Goal: Task Accomplishment & Management: Complete application form

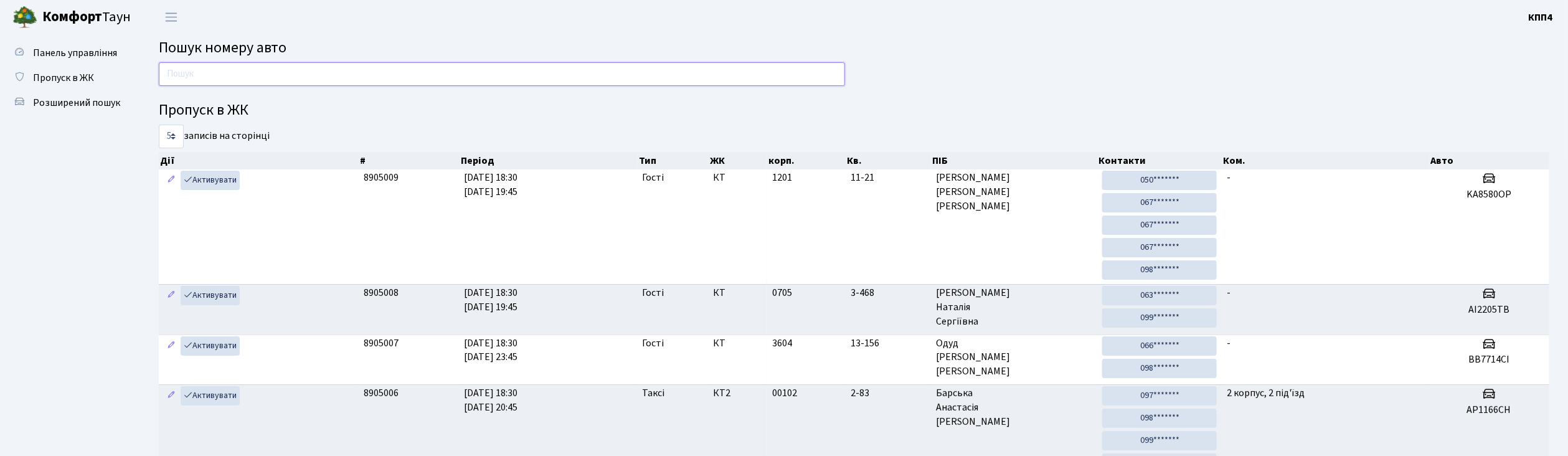
click at [414, 73] on input "text" at bounding box center [502, 74] width 686 height 23
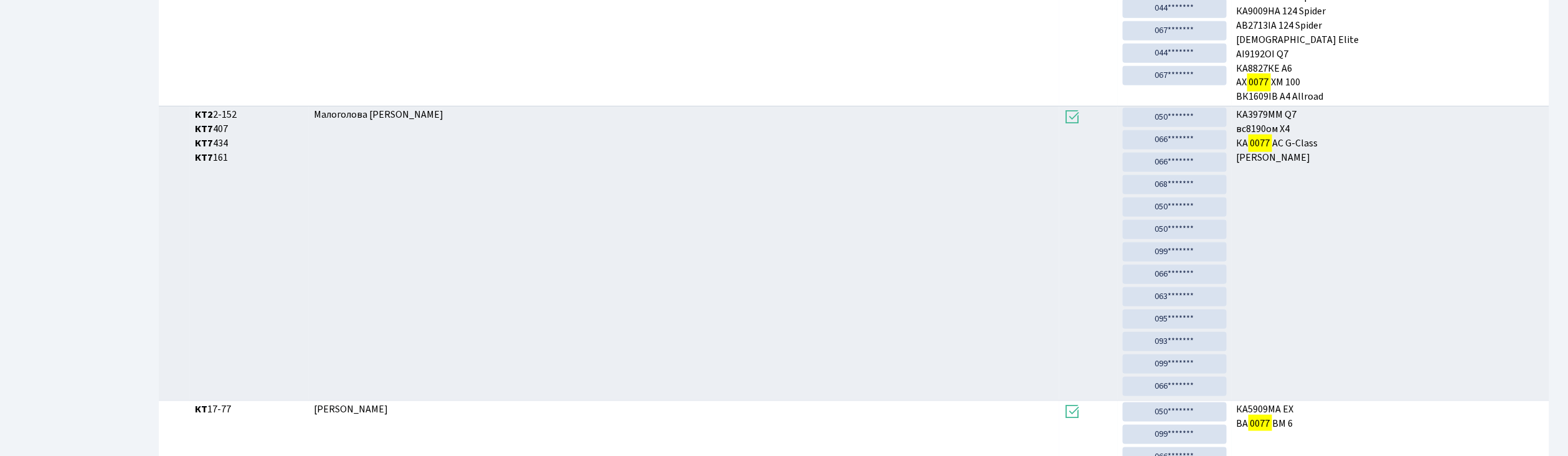
scroll to position [725, 0]
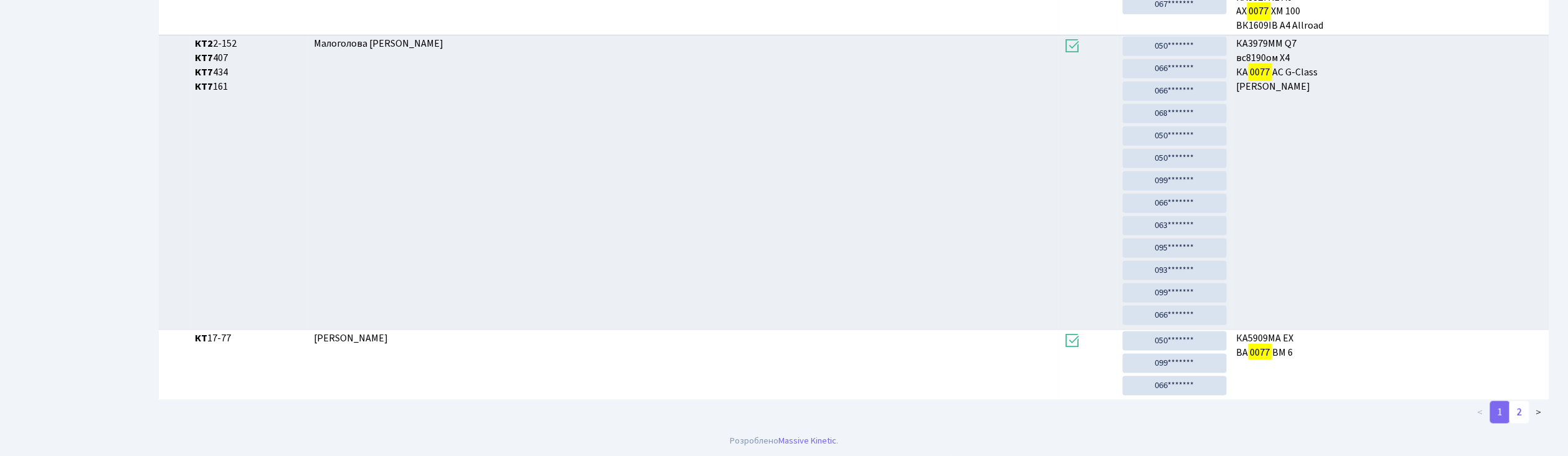
click at [1522, 408] on link "2" at bounding box center [1519, 412] width 20 height 22
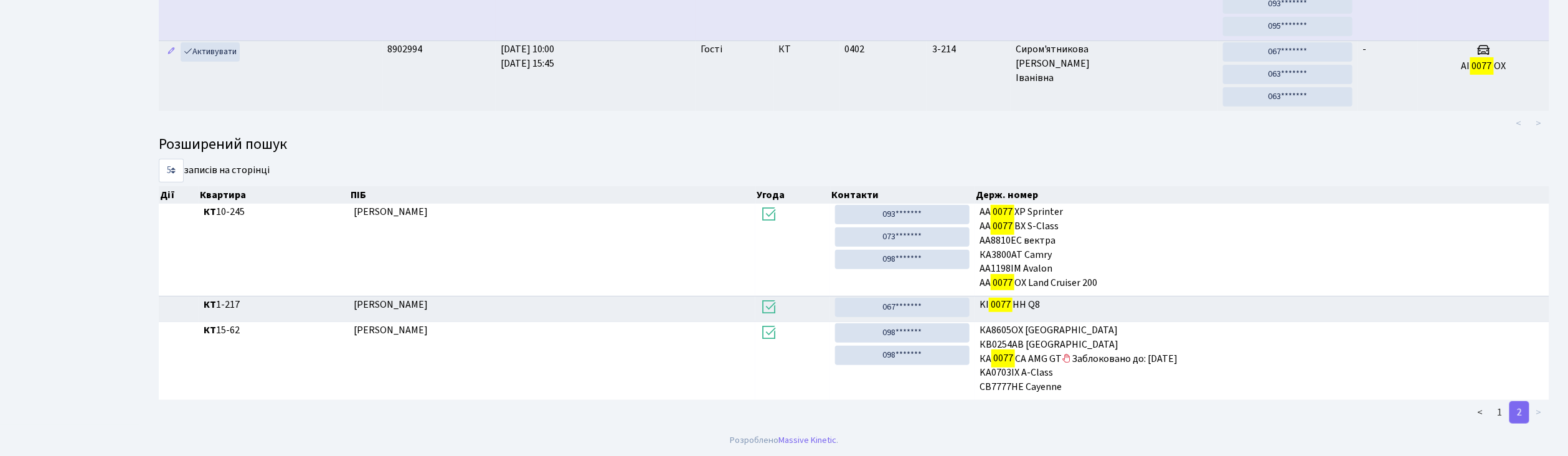
scroll to position [0, 0]
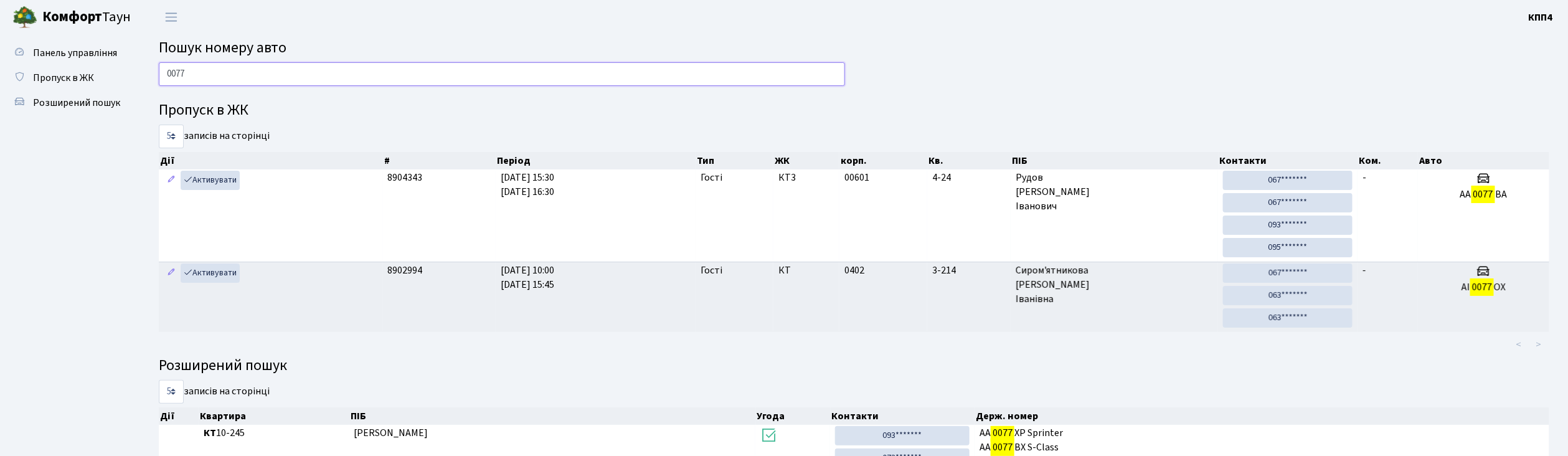
click at [606, 74] on input "0077" at bounding box center [502, 74] width 686 height 23
type input "0"
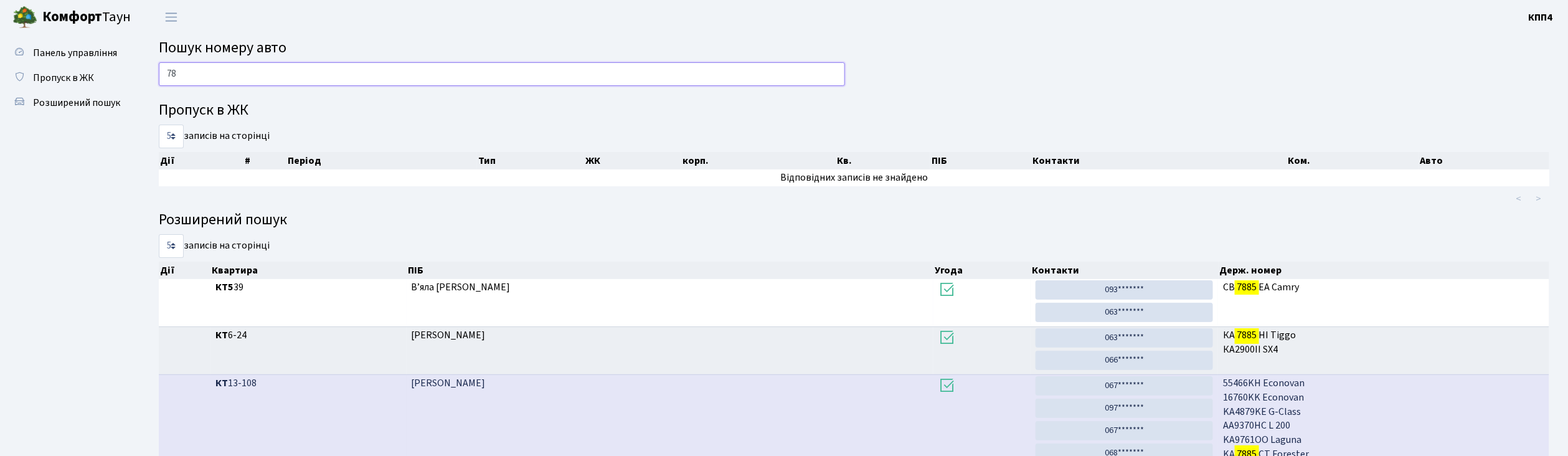
type input "7"
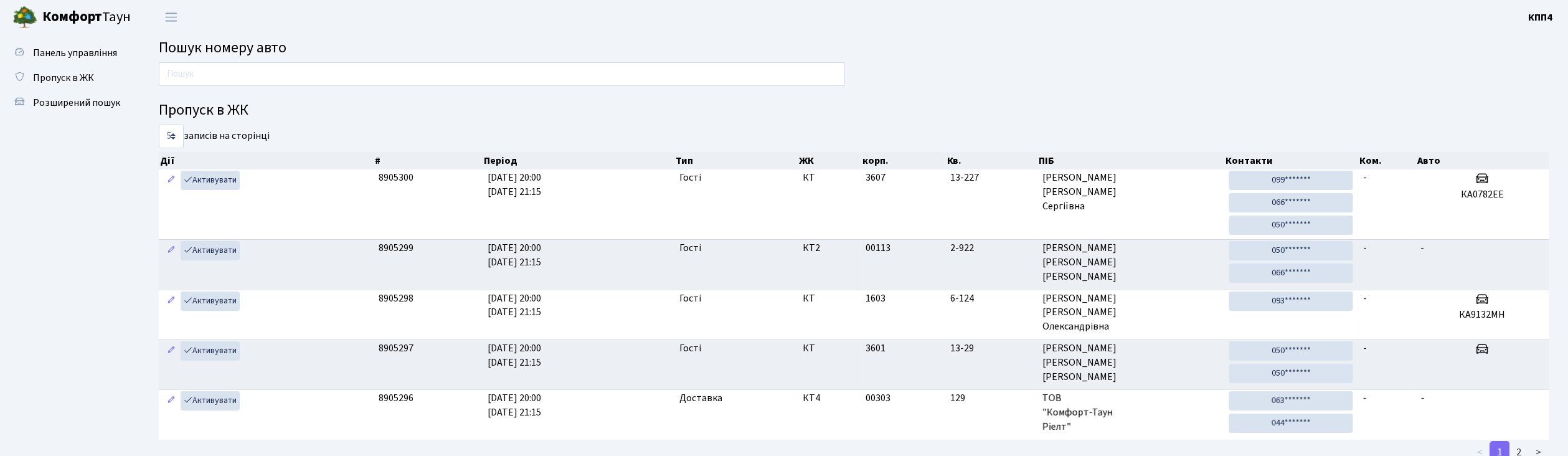
click at [189, 83] on input "text" at bounding box center [502, 74] width 686 height 23
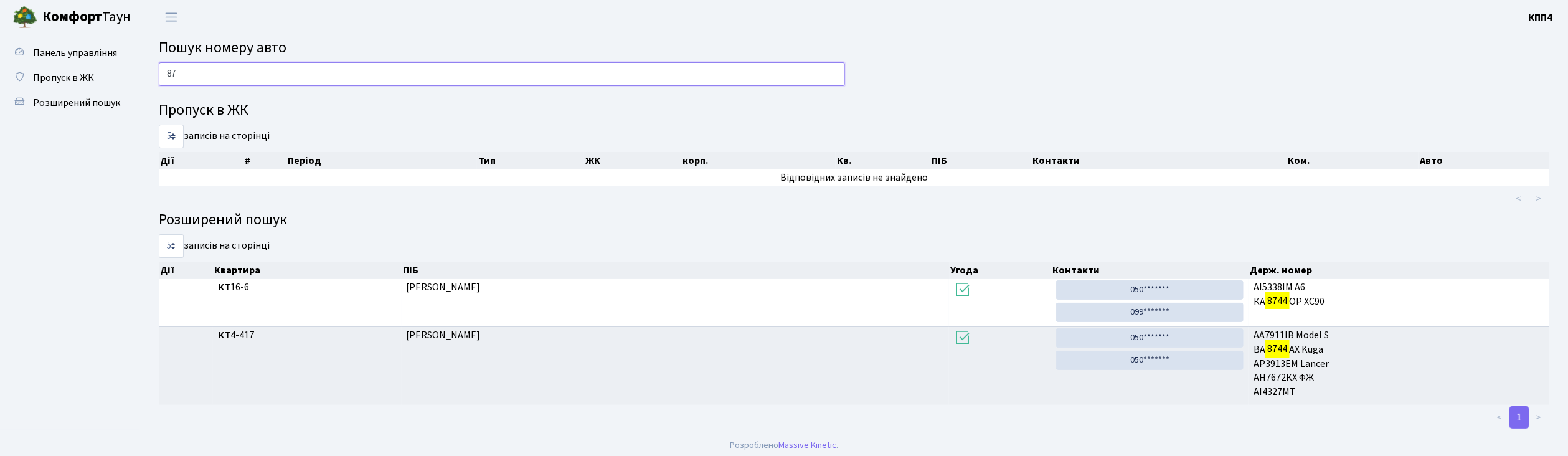
type input "8"
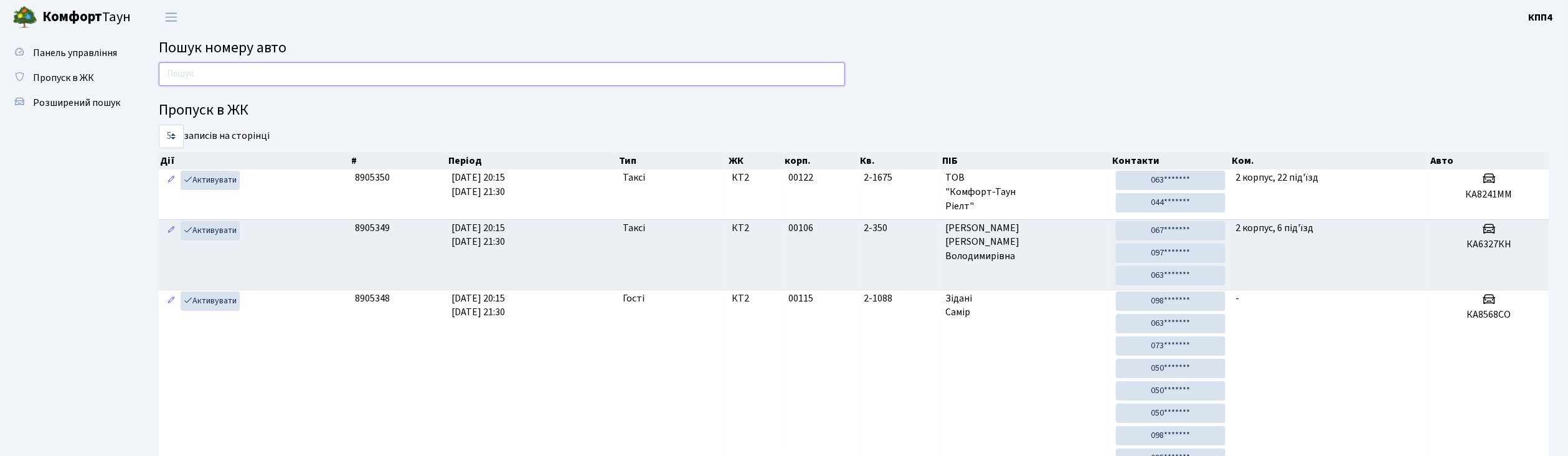
click at [174, 70] on input "text" at bounding box center [502, 74] width 686 height 23
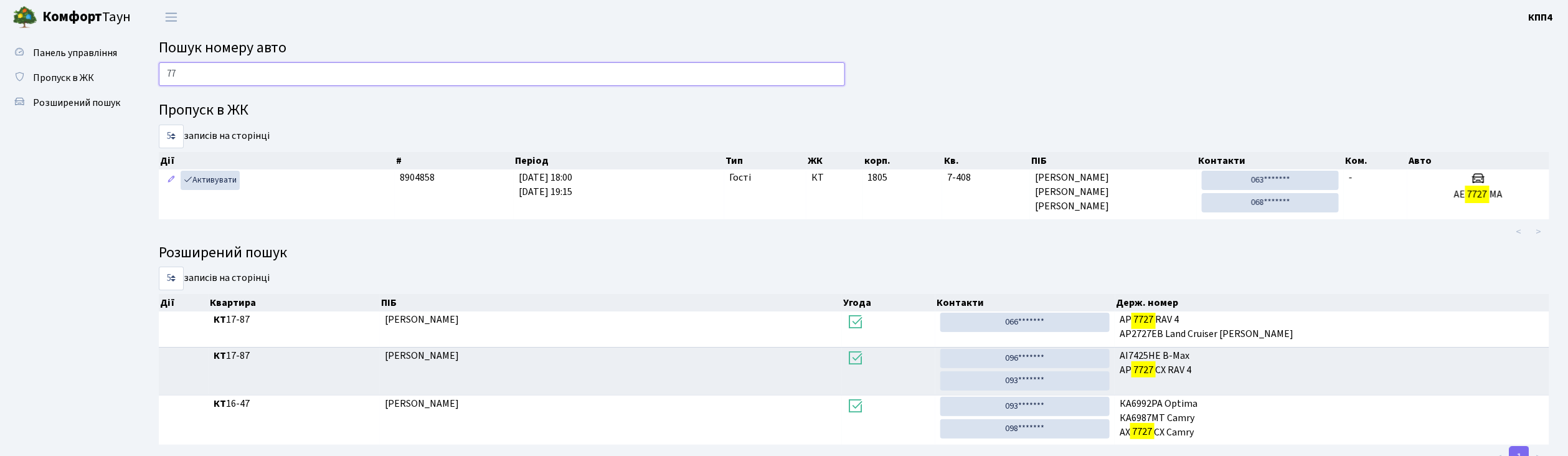
type input "7"
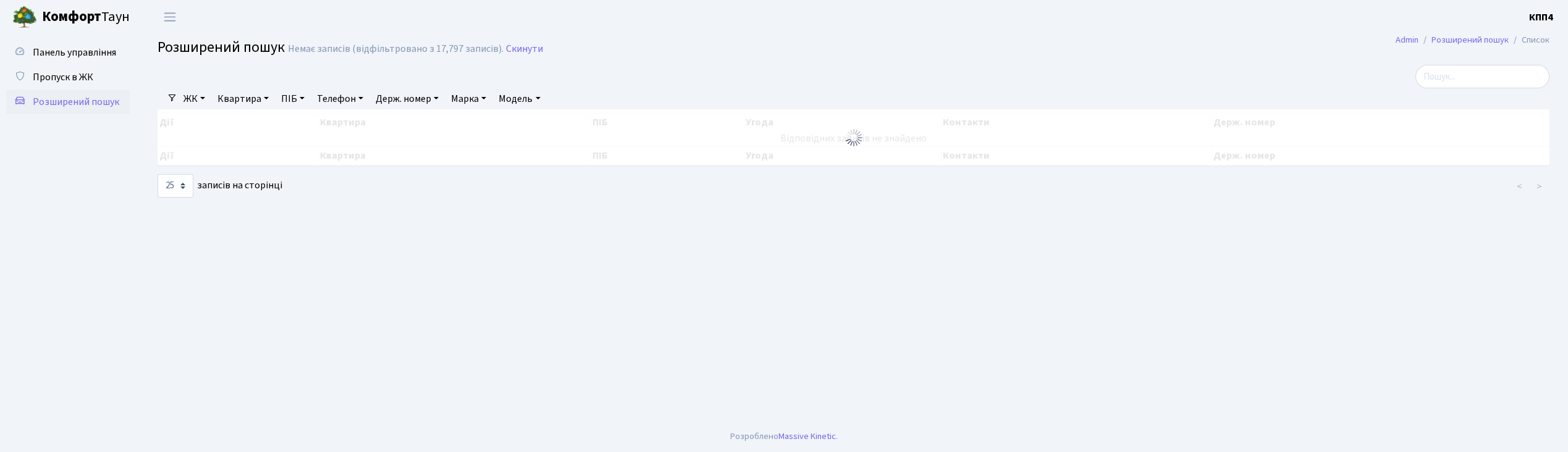
select select "25"
click at [76, 75] on span "Пропуск в ЖК" at bounding box center [63, 77] width 61 height 14
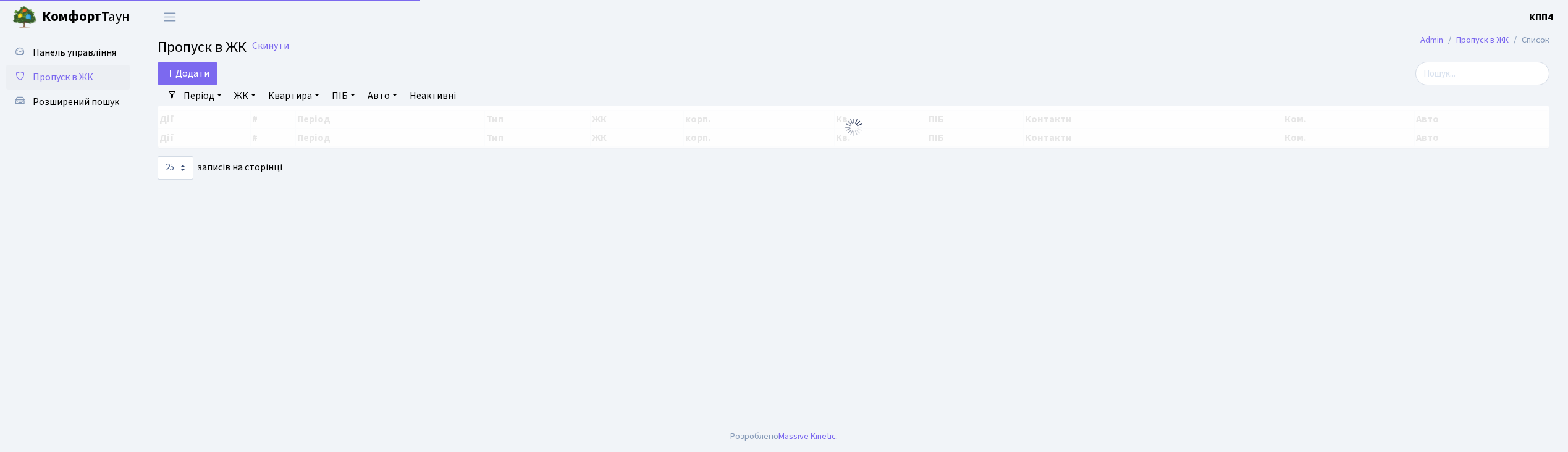
select select "25"
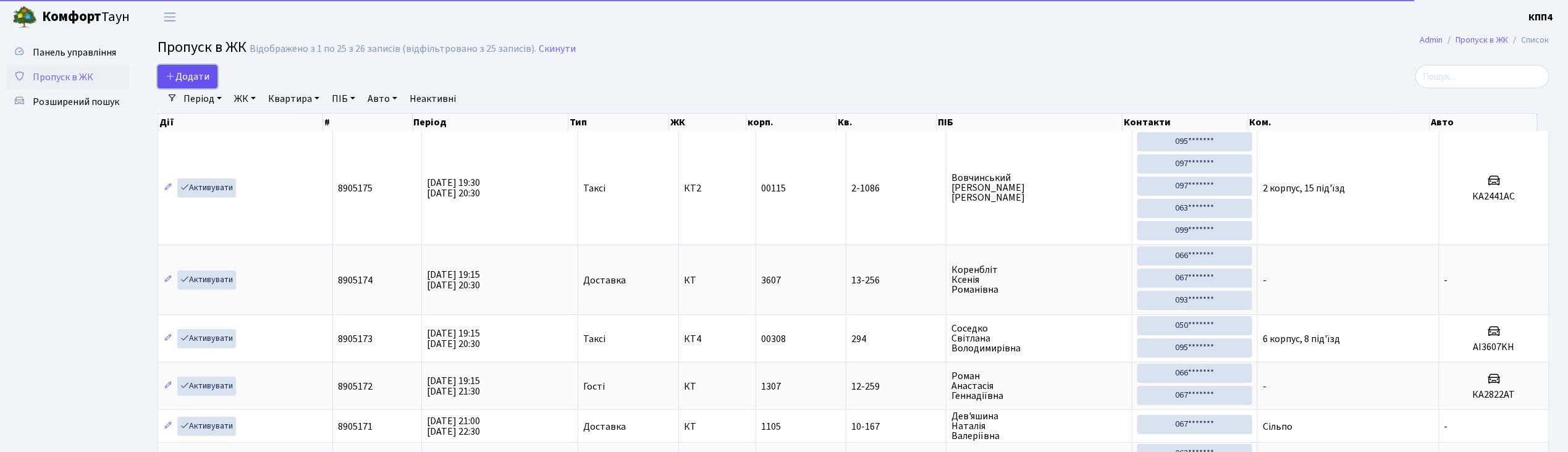
click at [196, 70] on span "Додати" at bounding box center [188, 76] width 44 height 14
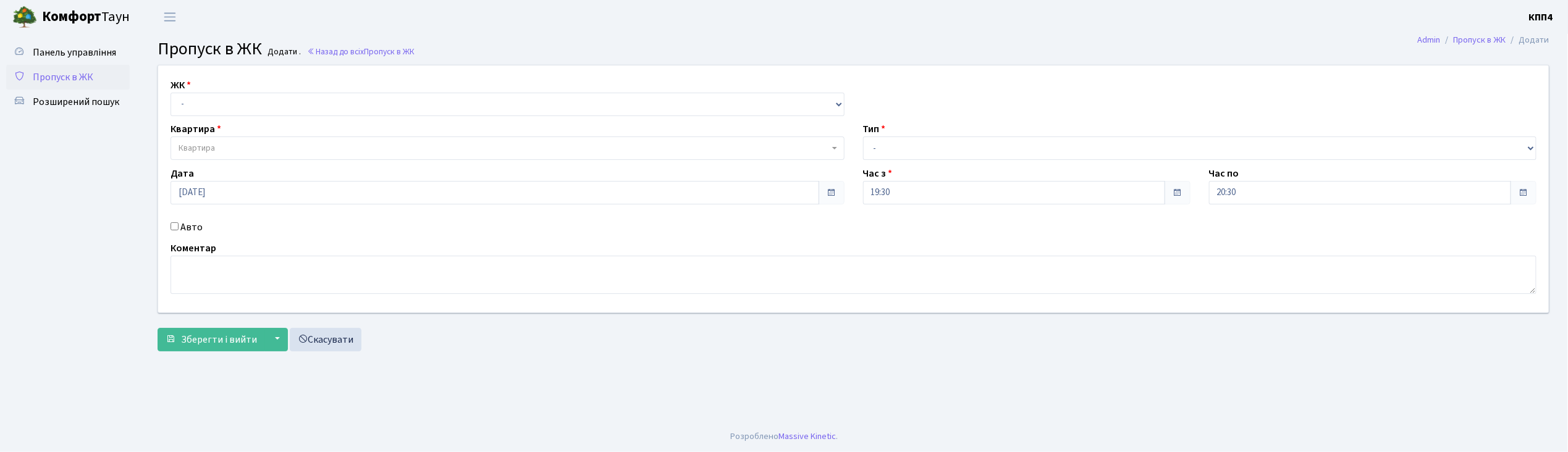
click at [174, 226] on input "Авто" at bounding box center [174, 226] width 8 height 8
checkbox input "true"
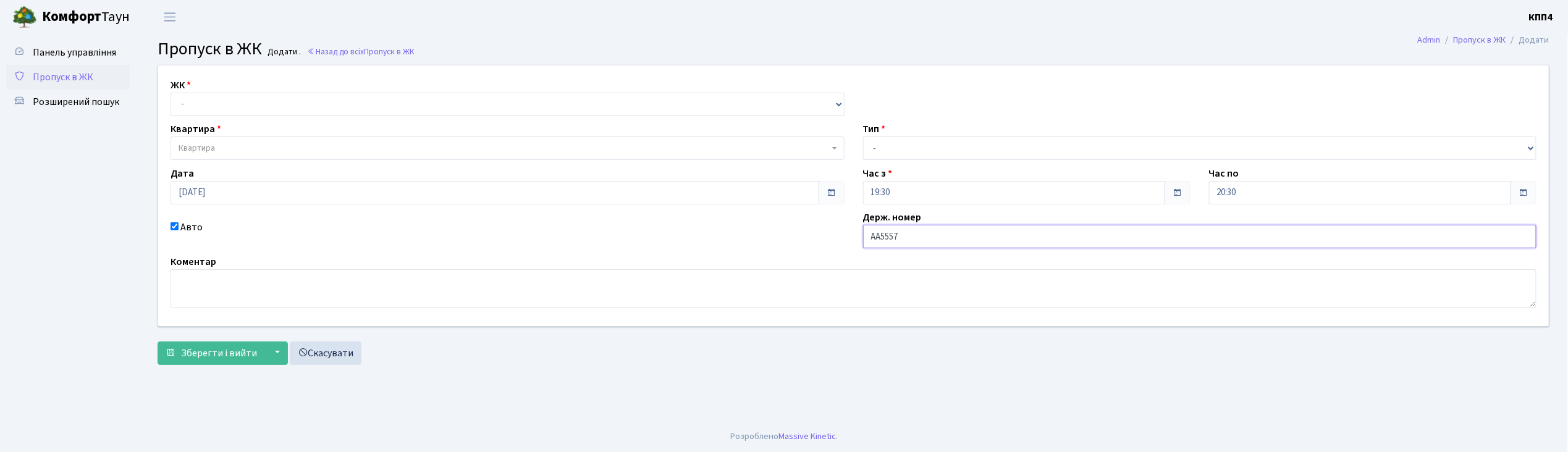
type input "АА5557ВР"
click at [224, 102] on select "- КТ, вул. Регенераторна, 4 КТ2, просп. [STREET_ADDRESS] [STREET_ADDRESS] [PERS…" at bounding box center [507, 104] width 674 height 23
select select "271"
click at [170, 92] on select "- КТ, вул. Регенераторна, 4 КТ2, просп. [STREET_ADDRESS] [STREET_ADDRESS] [PERS…" at bounding box center [507, 104] width 674 height 23
select select
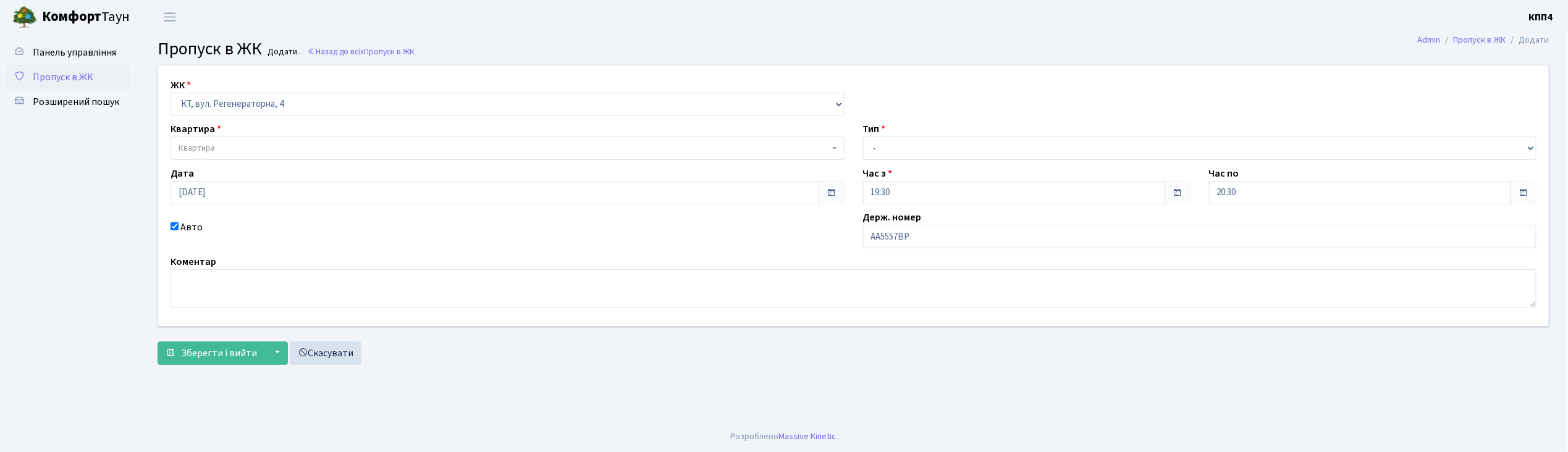
click at [232, 156] on span "Квартира" at bounding box center [507, 148] width 674 height 23
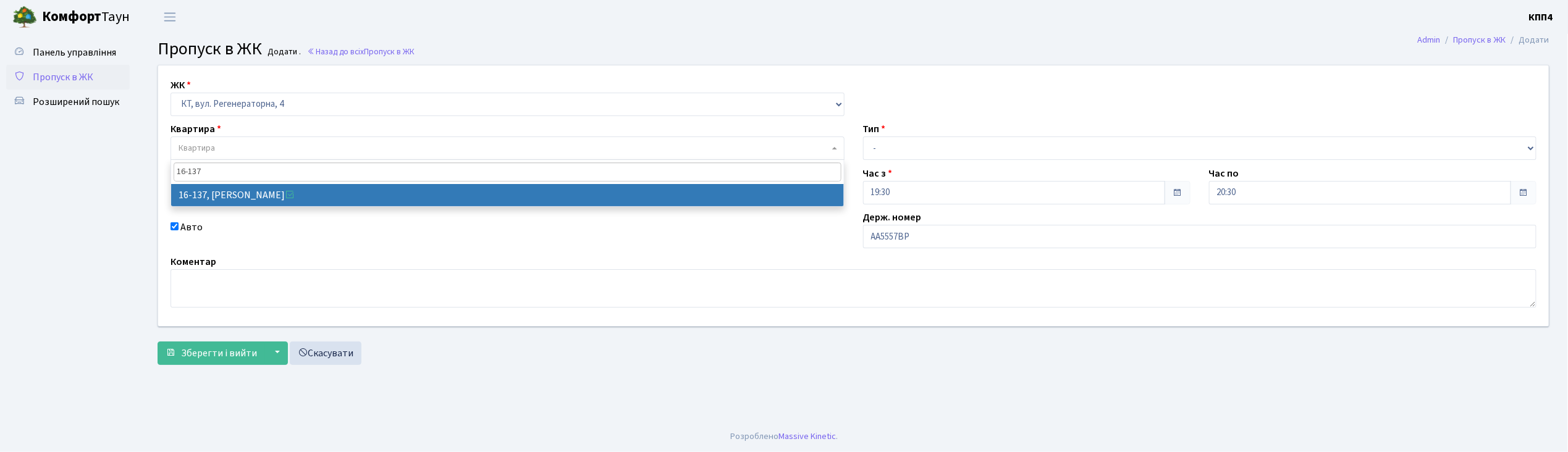
type input "16-137"
select select "8698"
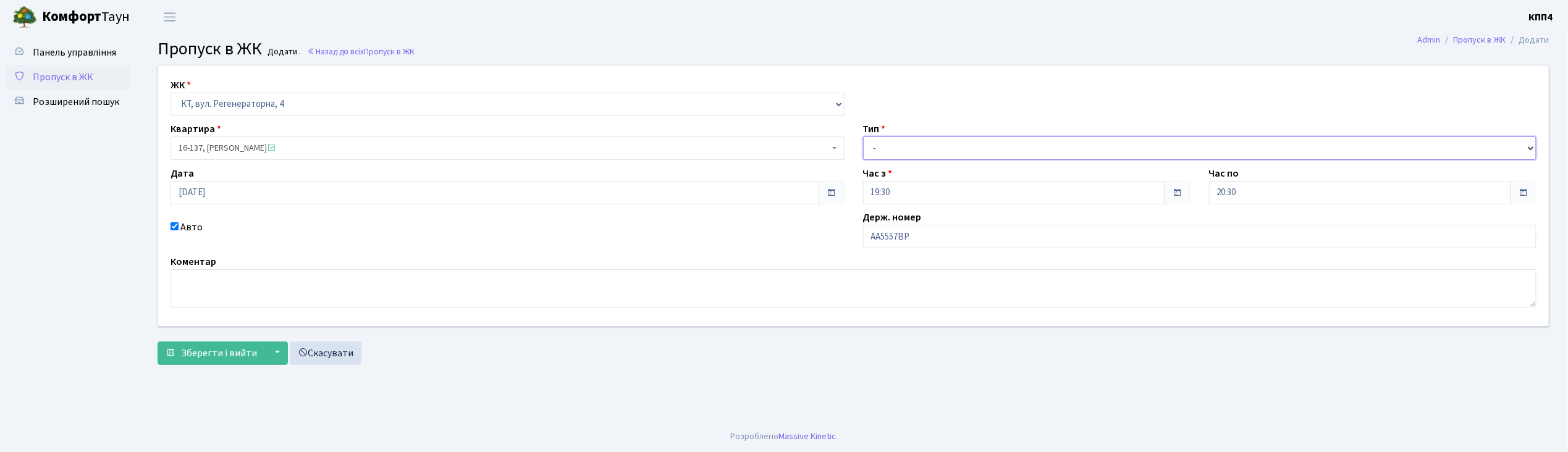
click at [940, 151] on select "- Доставка Таксі Гості Сервіс" at bounding box center [1200, 148] width 674 height 23
select select "3"
click at [863, 136] on select "- Доставка Таксі Гості Сервіс" at bounding box center [1200, 148] width 674 height 23
click at [228, 363] on button "Зберегти і вийти" at bounding box center [211, 353] width 107 height 23
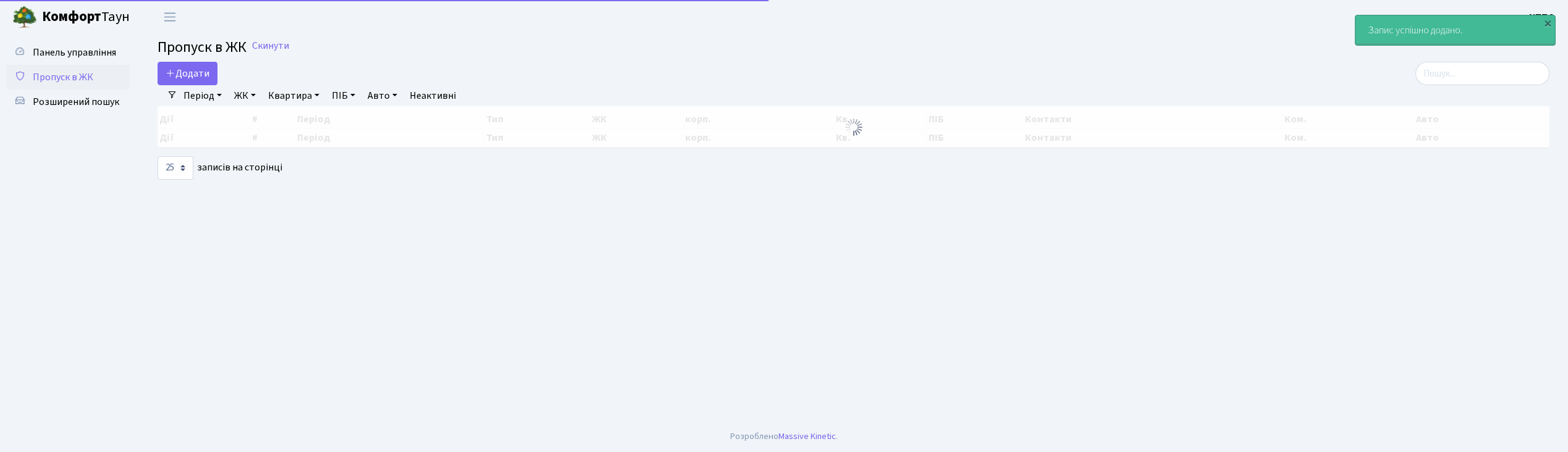
select select "25"
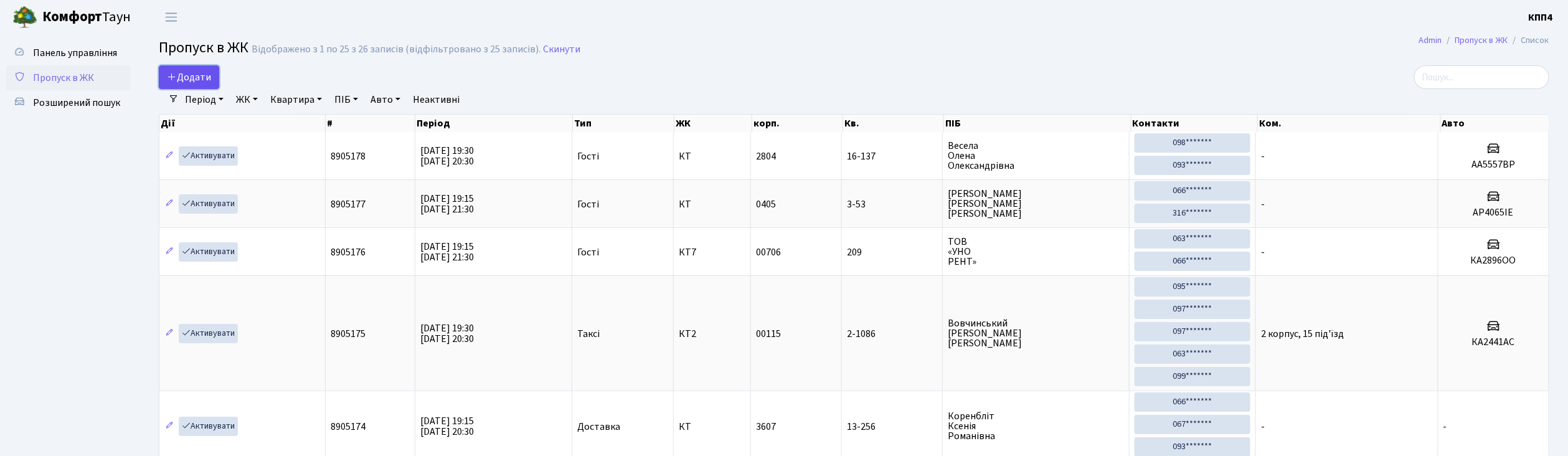
click at [209, 78] on span "Додати" at bounding box center [189, 77] width 44 height 14
select select "25"
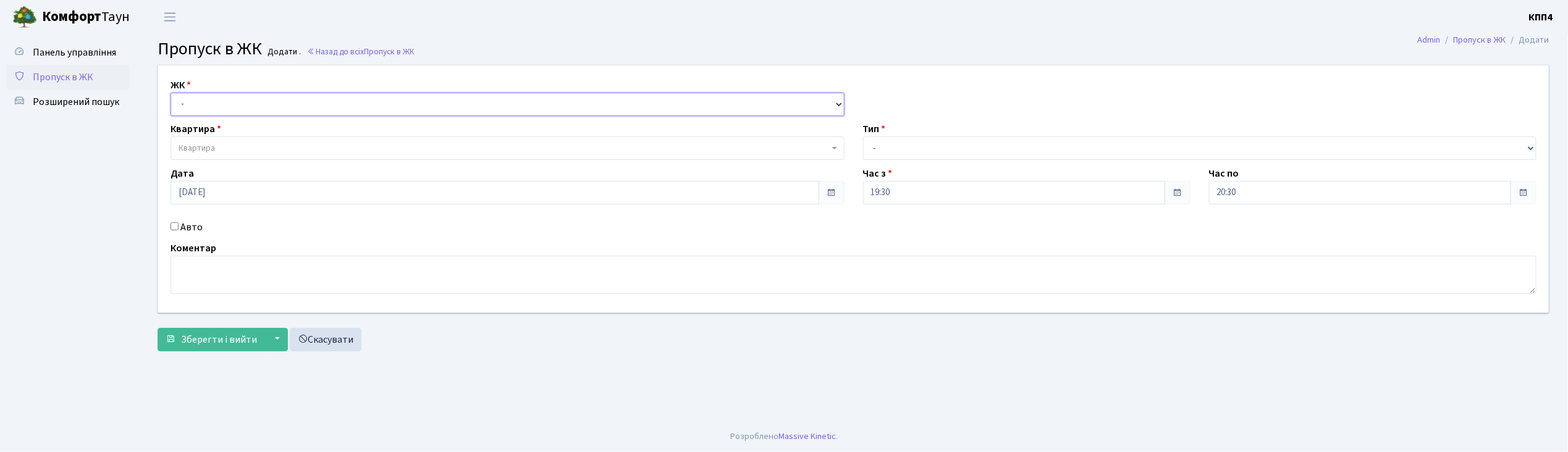
click at [211, 110] on select "- КТ, вул. Регенераторна, 4 КТ2, просп. [STREET_ADDRESS] [STREET_ADDRESS] [PERS…" at bounding box center [507, 104] width 674 height 23
select select "271"
click at [170, 92] on select "- КТ, вул. Регенераторна, 4 КТ2, просп. [STREET_ADDRESS] [STREET_ADDRESS] [PERS…" at bounding box center [507, 104] width 674 height 23
select select
click at [214, 145] on span "Квартира" at bounding box center [197, 148] width 36 height 12
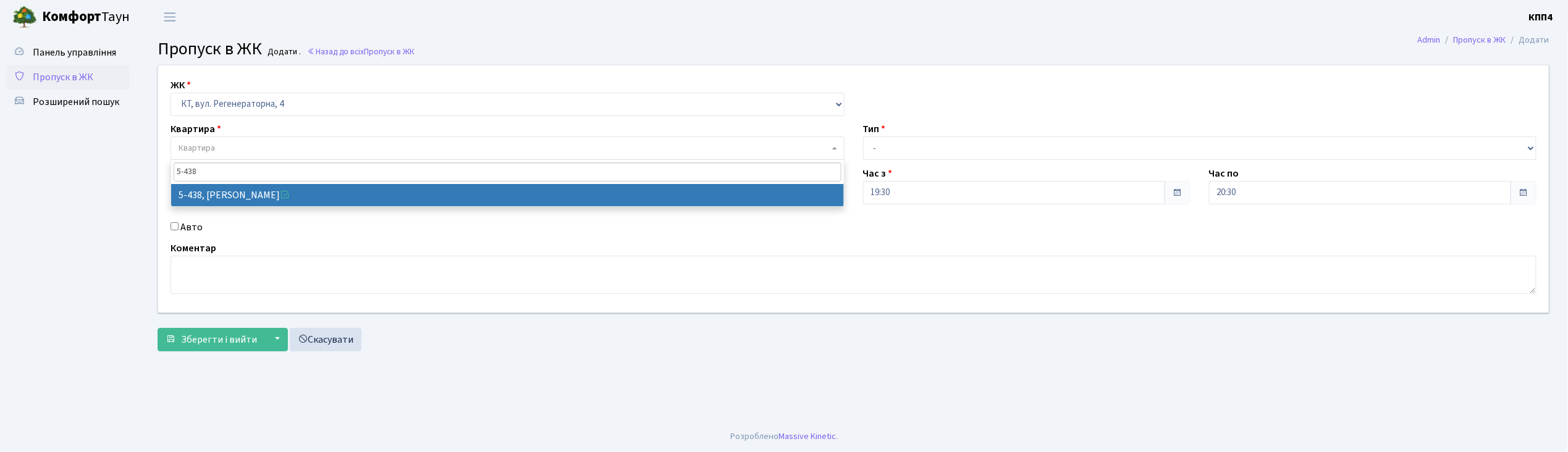
type input "5-438"
select select "2127"
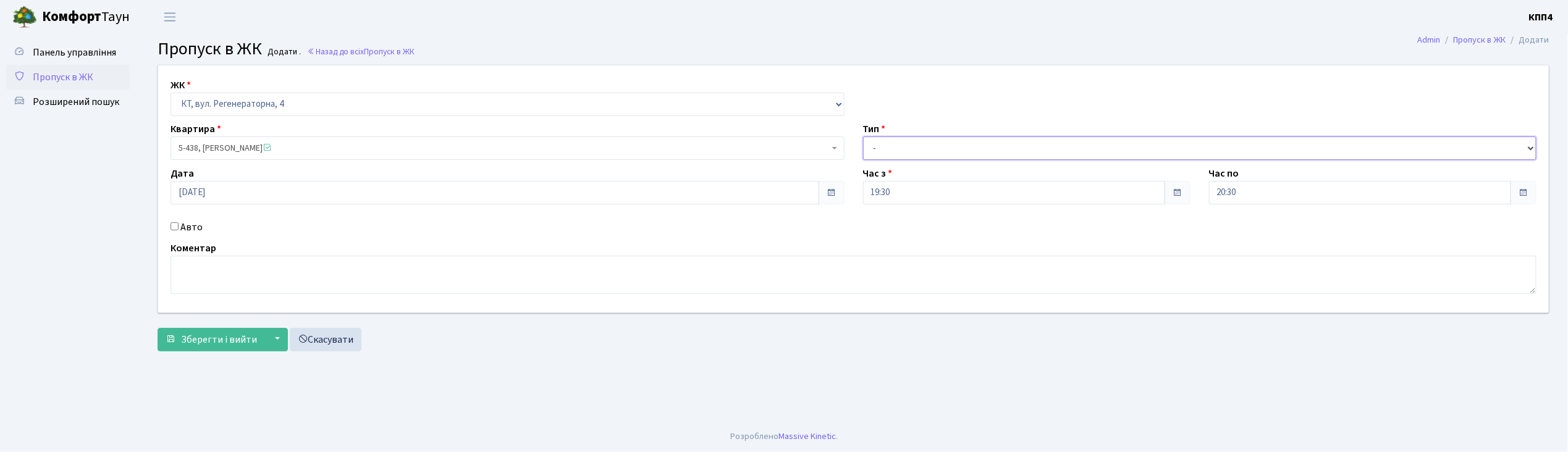
click at [887, 143] on select "- Доставка Таксі Гості Сервіс" at bounding box center [1200, 148] width 674 height 23
select select "3"
click at [863, 136] on select "- Доставка Таксі Гості Сервіс" at bounding box center [1200, 148] width 674 height 23
click at [230, 339] on span "Зберегти і вийти" at bounding box center [219, 339] width 76 height 14
click at [173, 227] on input "Авто" at bounding box center [174, 226] width 8 height 8
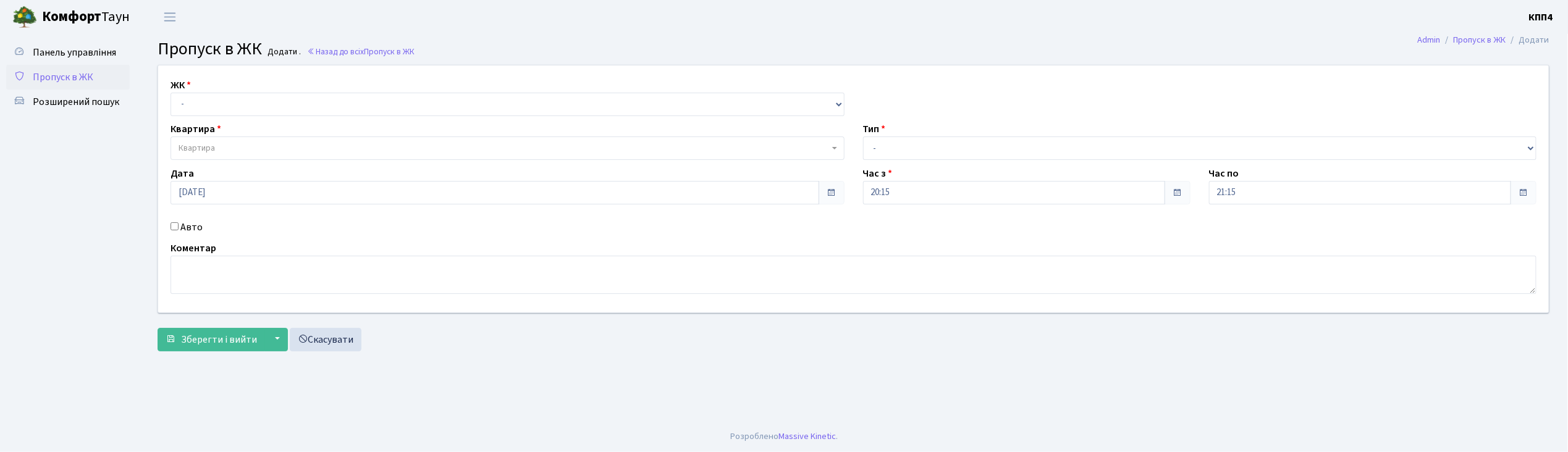
checkbox input "true"
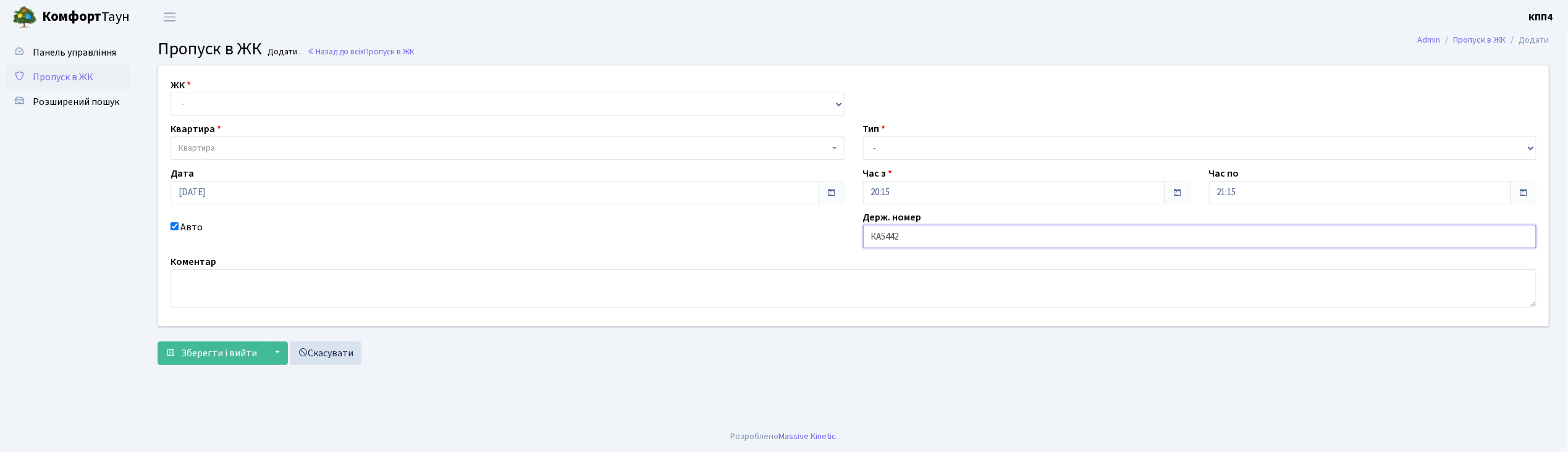
type input "КА5442НН"
click at [263, 102] on select "- КТ, вул. Регенераторна, 4 КТ2, просп. [STREET_ADDRESS] [STREET_ADDRESS] [PERS…" at bounding box center [507, 104] width 674 height 23
select select "271"
click at [170, 92] on select "- КТ, вул. Регенераторна, 4 КТ2, просп. [STREET_ADDRESS] [STREET_ADDRESS] [PERS…" at bounding box center [507, 104] width 674 height 23
select select
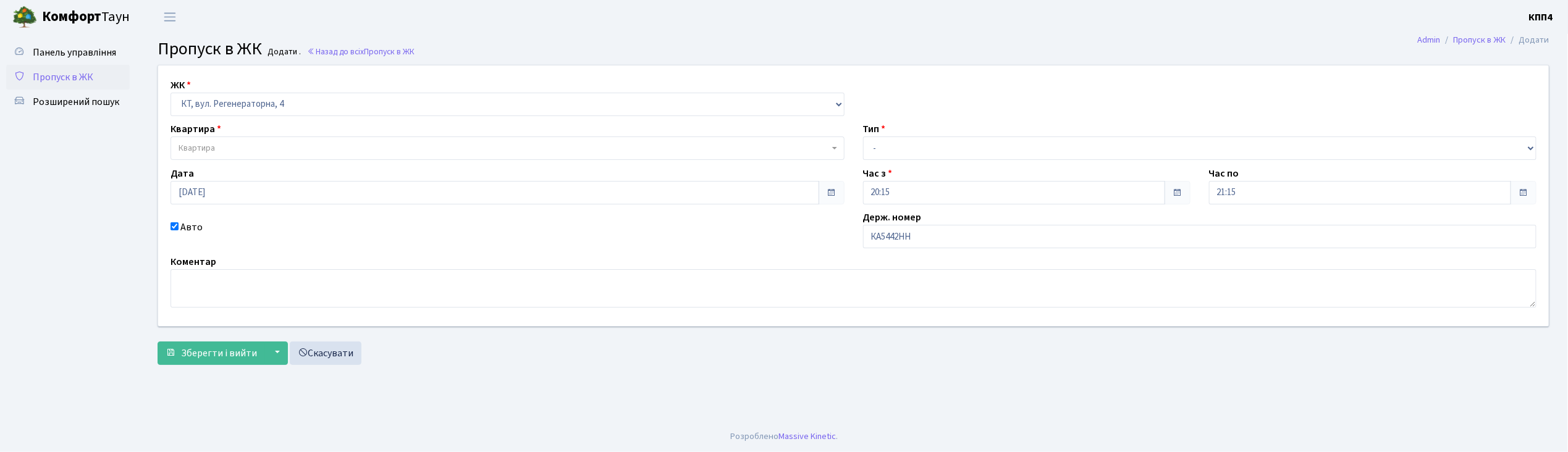
click at [258, 145] on span "Квартира" at bounding box center [503, 148] width 650 height 12
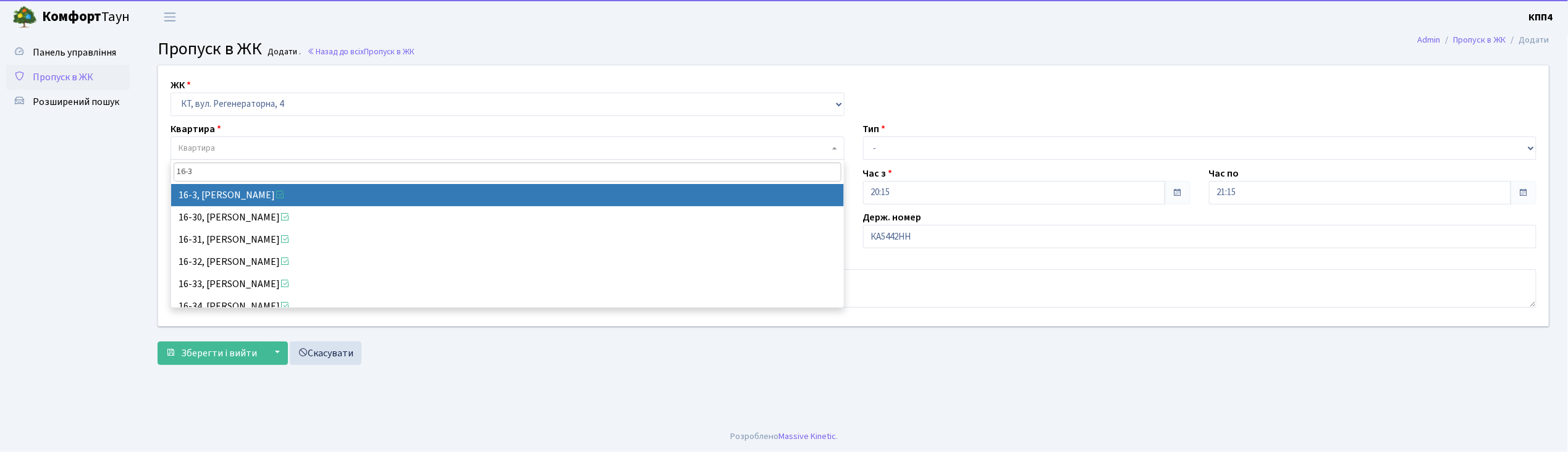
type input "16-3"
select select "8564"
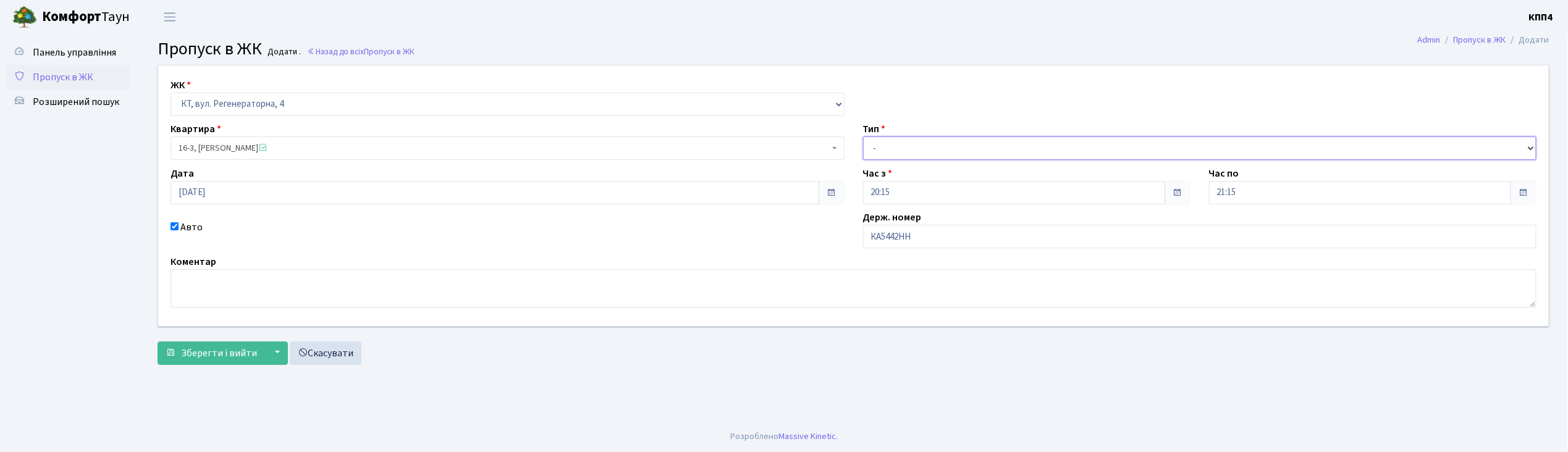
click at [883, 149] on select "- Доставка Таксі Гості Сервіс" at bounding box center [1200, 148] width 674 height 23
select select "3"
click at [863, 136] on select "- Доставка Таксі Гості Сервіс" at bounding box center [1200, 148] width 674 height 23
click at [217, 348] on span "Зберегти і вийти" at bounding box center [219, 353] width 76 height 14
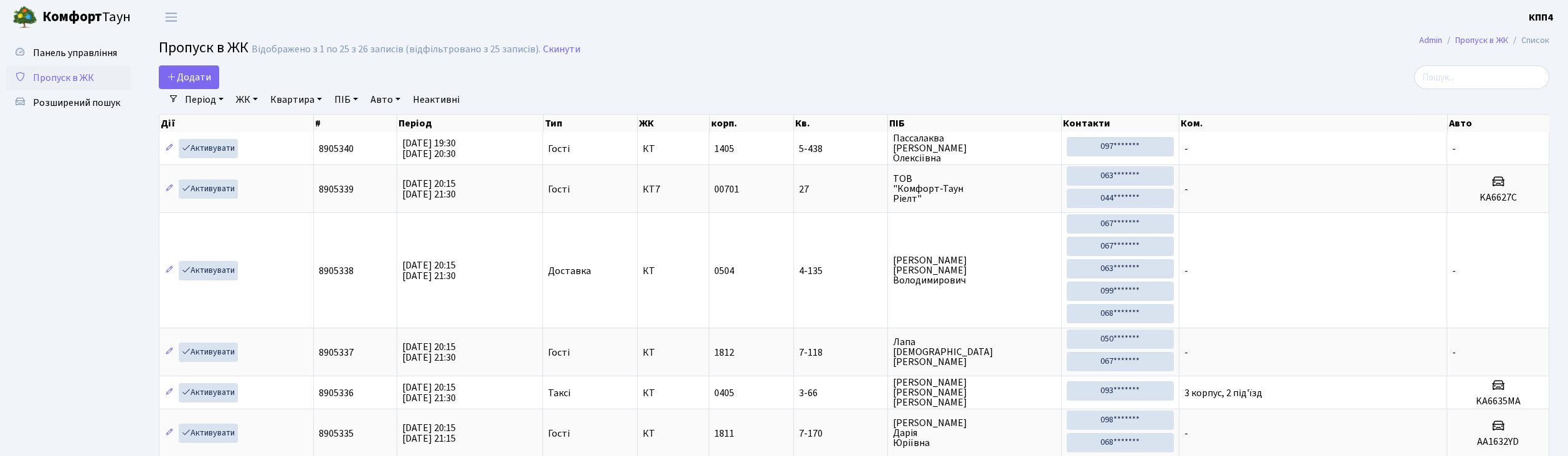
select select "25"
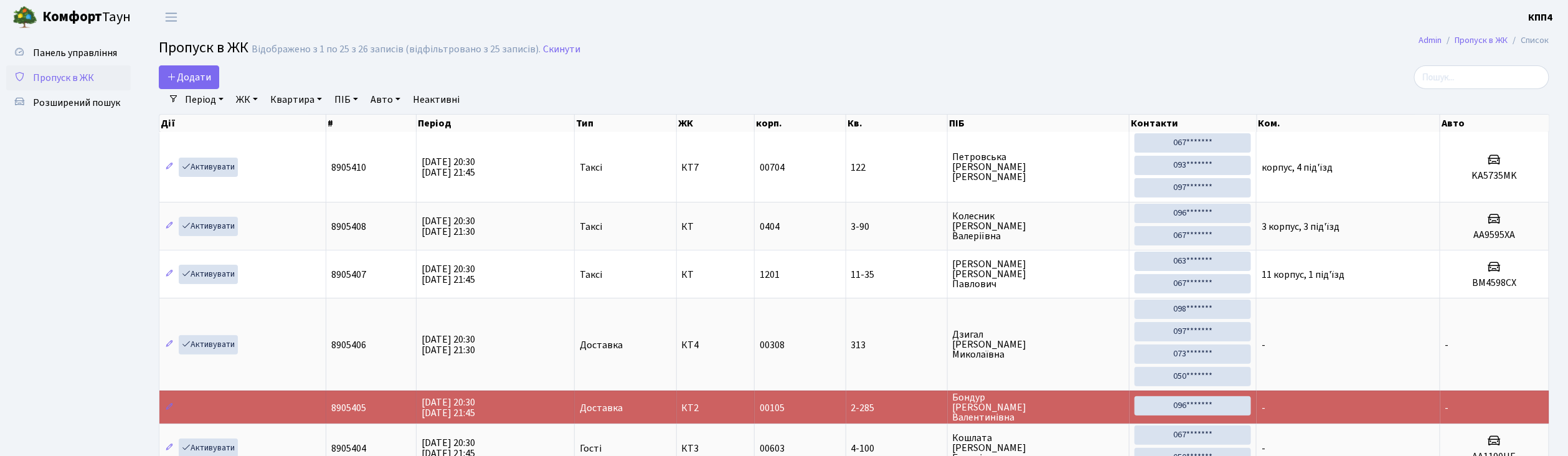
click at [517, 21] on header "[PERSON_NAME] КПП4 Мій обліковий запис Вийти" at bounding box center [784, 17] width 1568 height 35
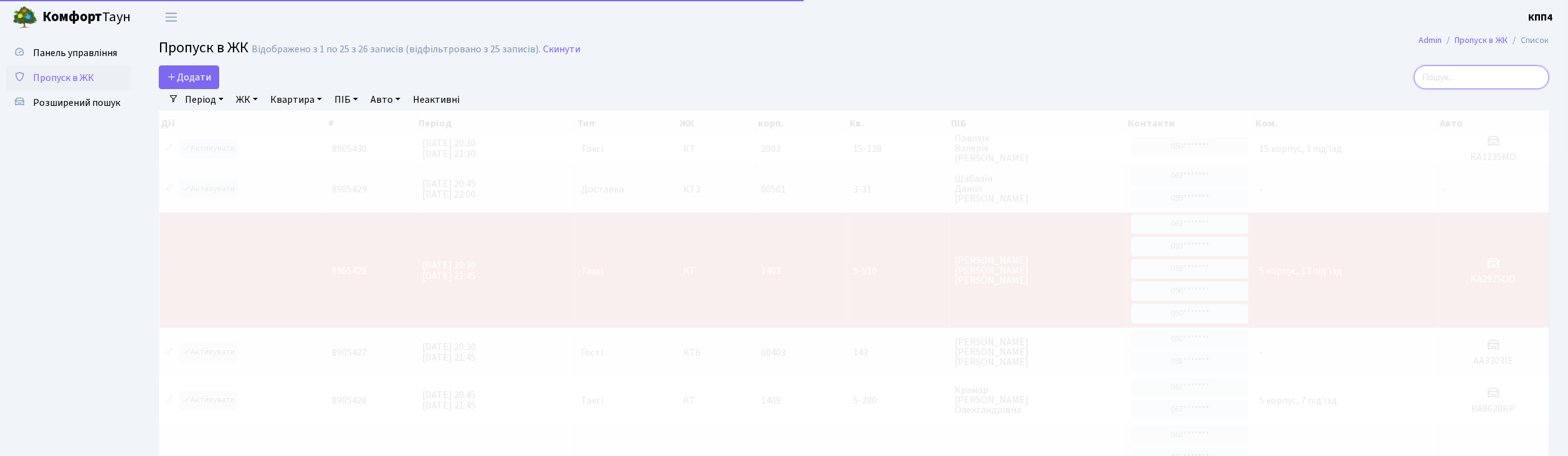
click at [1463, 78] on input "search" at bounding box center [1481, 77] width 135 height 23
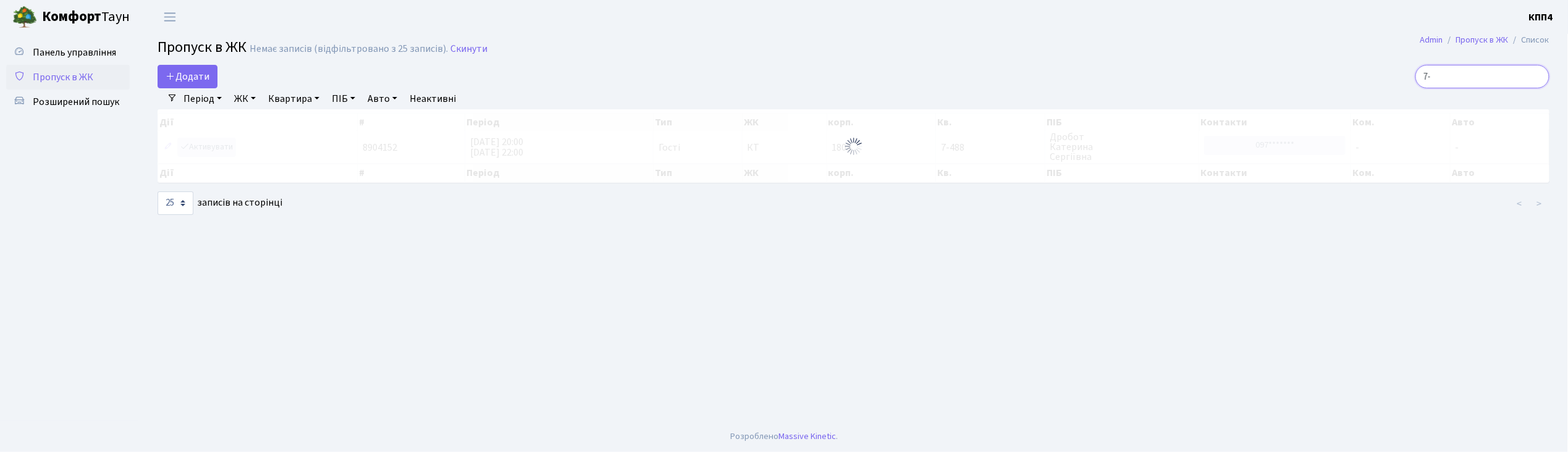
type input "7"
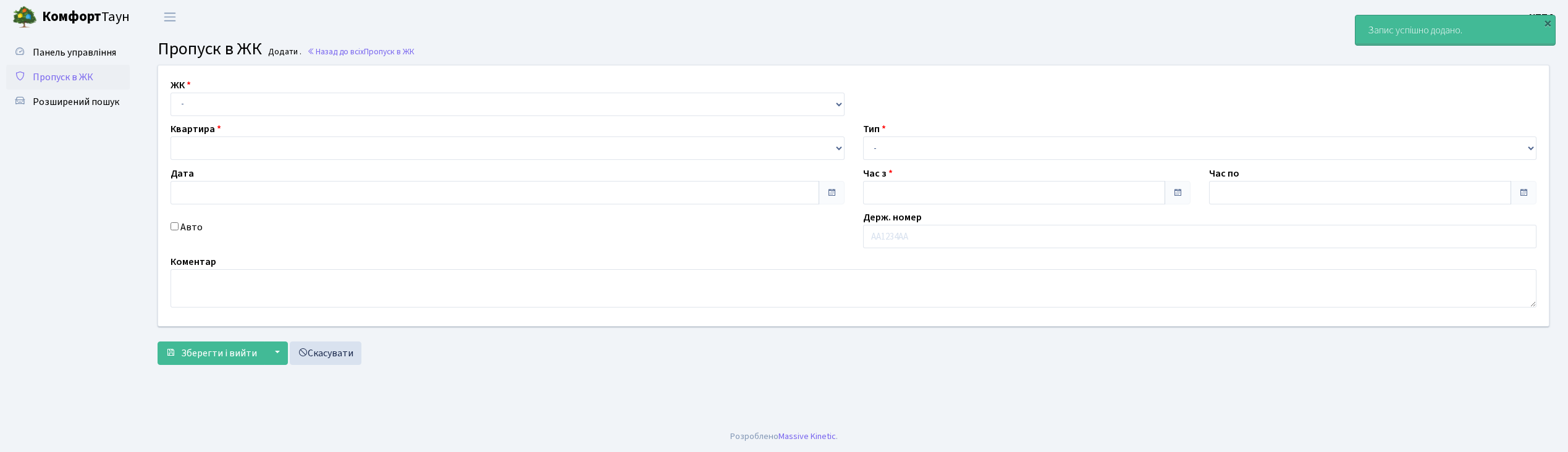
type input "[DATE]"
type input "20:30"
type input "21:30"
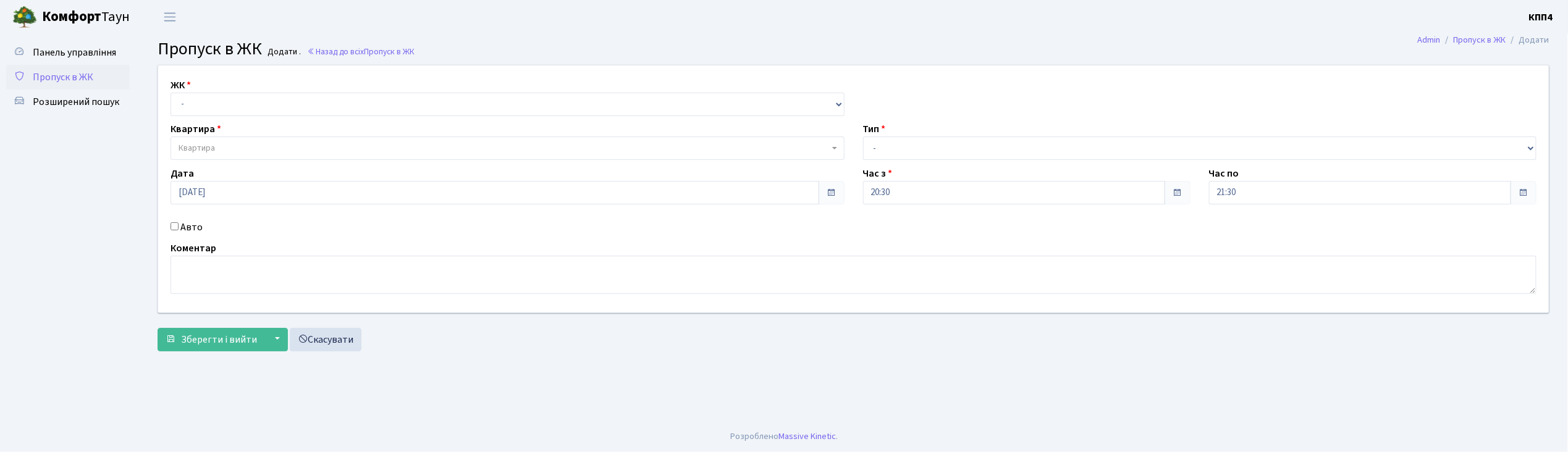
click at [176, 228] on input "Авто" at bounding box center [174, 226] width 8 height 8
checkbox input "true"
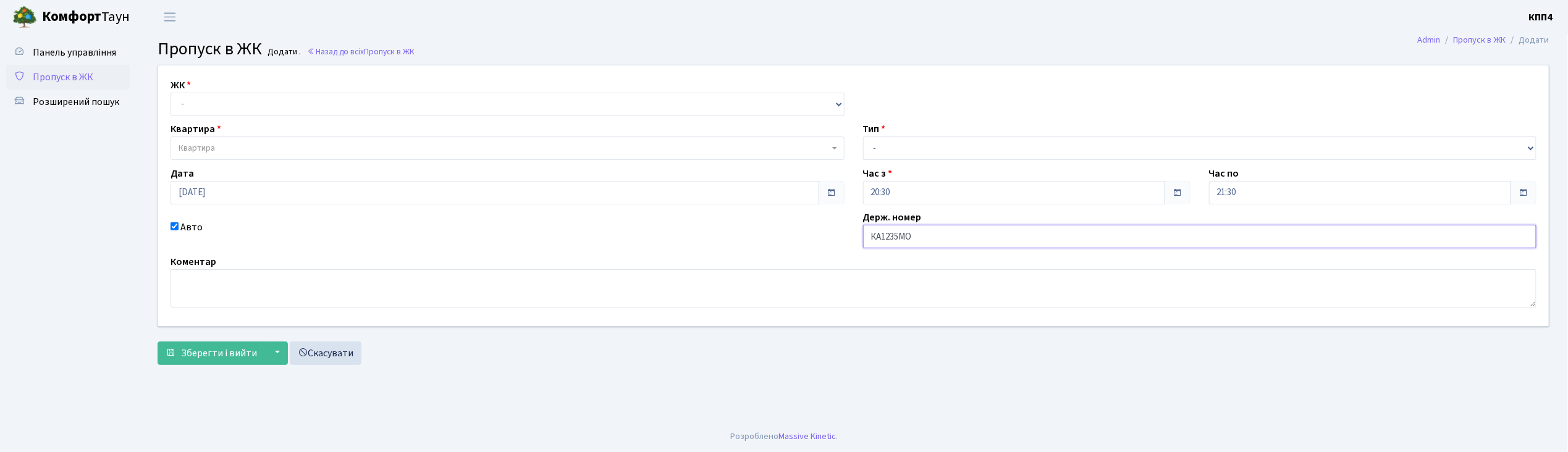
type input "КА1235МО"
click at [206, 102] on select "- КТ, вул. Регенераторна, 4 КТ2, просп. [STREET_ADDRESS] [STREET_ADDRESS] [PERS…" at bounding box center [507, 104] width 674 height 23
select select "271"
click at [170, 92] on select "- КТ, вул. Регенераторна, 4 КТ2, просп. [STREET_ADDRESS] [STREET_ADDRESS] [PERS…" at bounding box center [507, 104] width 674 height 23
select select
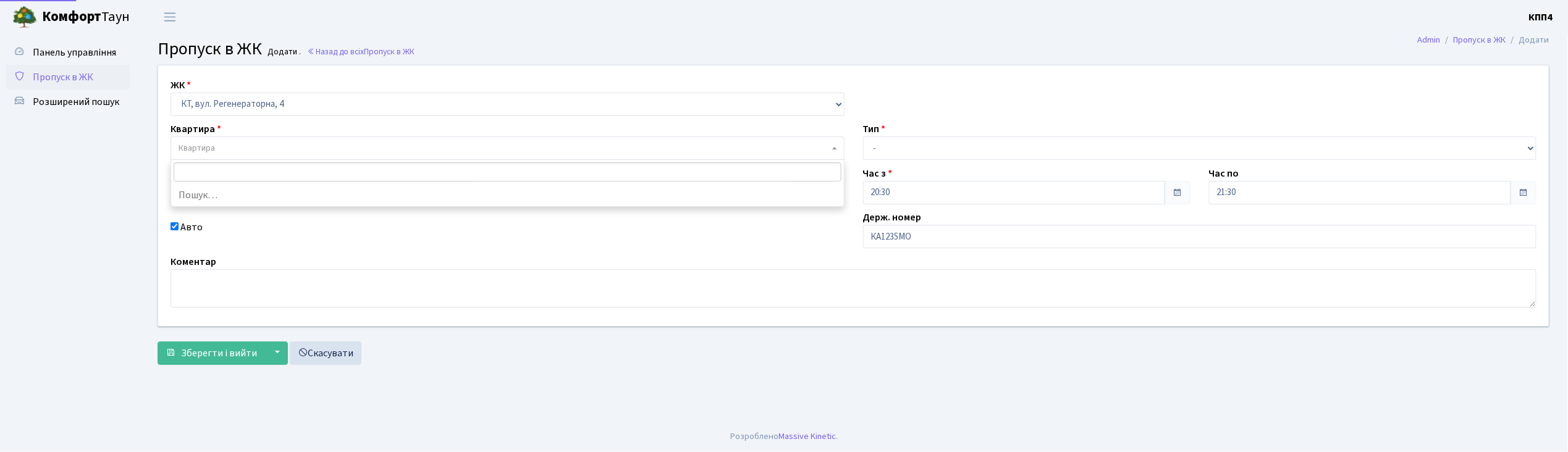
click at [196, 151] on span "Квартира" at bounding box center [197, 148] width 36 height 12
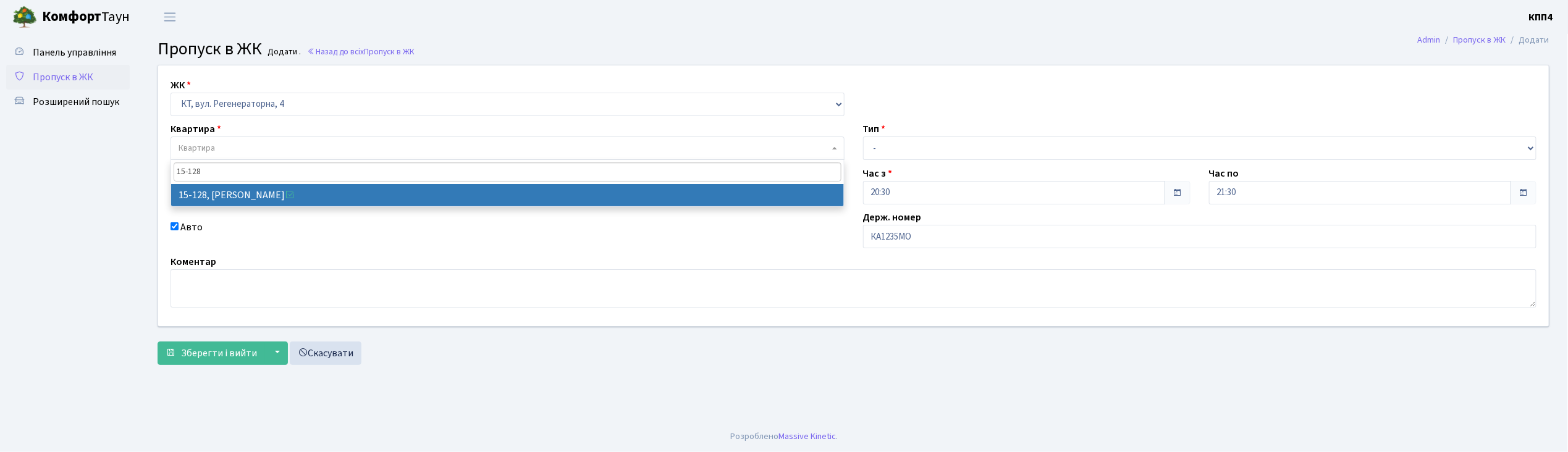
type input "15-128"
select select "8903"
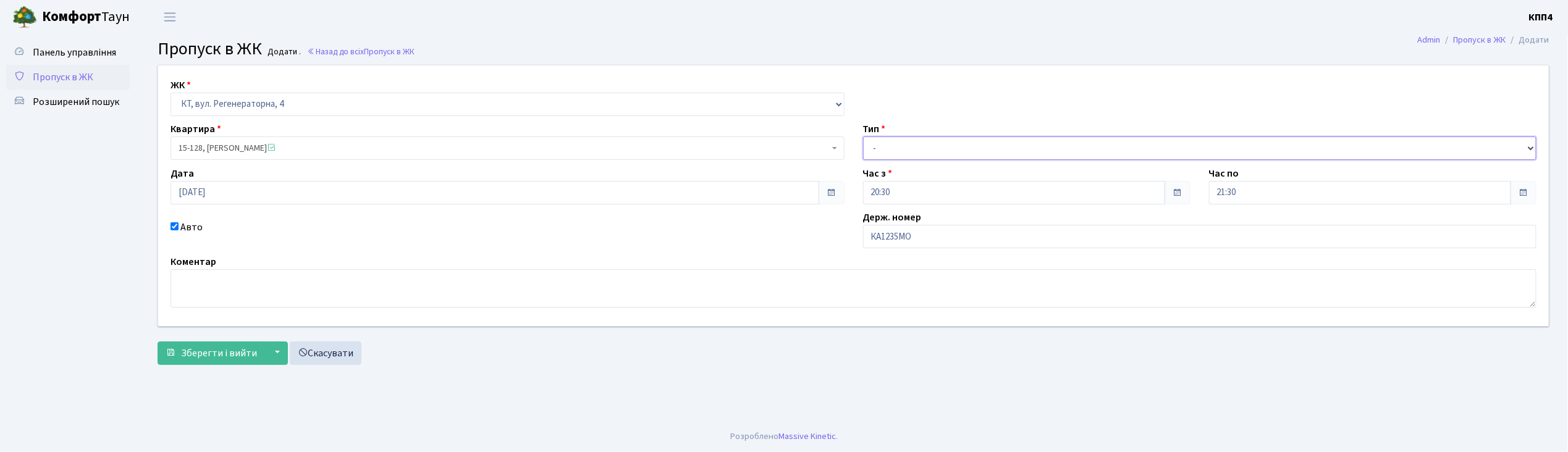
click at [896, 153] on select "- Доставка Таксі Гості Сервіс" at bounding box center [1200, 148] width 674 height 23
select select "2"
click at [863, 136] on select "- Доставка Таксі Гості Сервіс" at bounding box center [1200, 148] width 674 height 23
click at [223, 356] on span "Зберегти і вийти" at bounding box center [219, 353] width 76 height 14
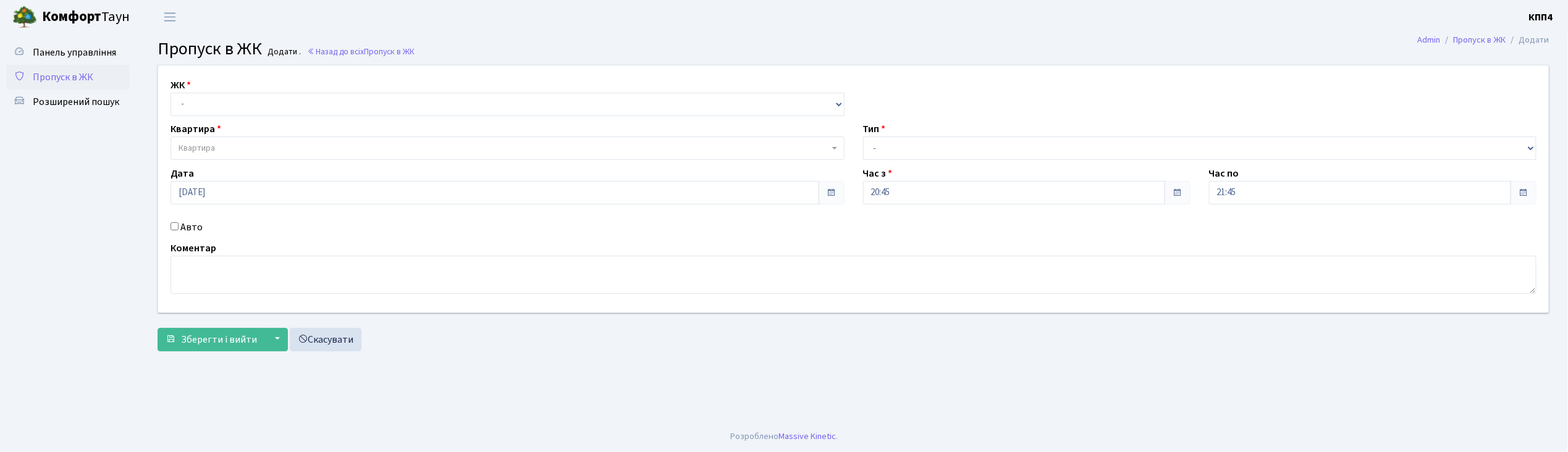
click at [173, 228] on input "Авто" at bounding box center [174, 226] width 8 height 8
checkbox input "true"
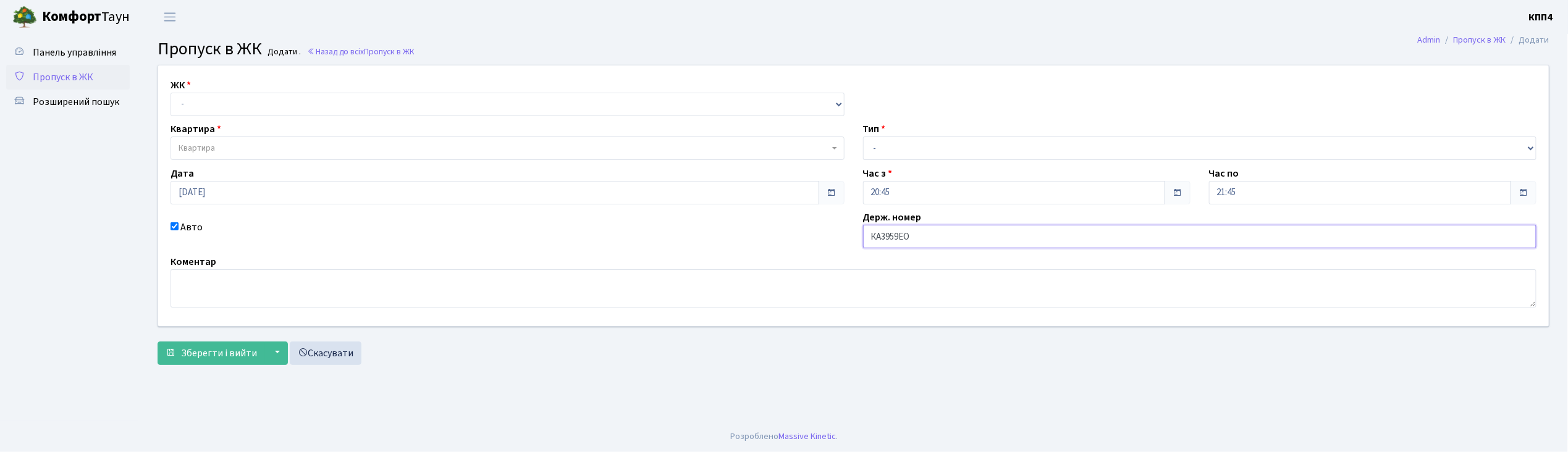
type input "КА3959ЕО"
click at [241, 104] on select "- КТ, вул. Регенераторна, 4 КТ2, просп. [STREET_ADDRESS] [STREET_ADDRESS] [PERS…" at bounding box center [507, 104] width 674 height 23
select select "271"
click at [170, 92] on select "- КТ, вул. Регенераторна, 4 КТ2, просп. [STREET_ADDRESS] [STREET_ADDRESS] [PERS…" at bounding box center [507, 104] width 674 height 23
select select
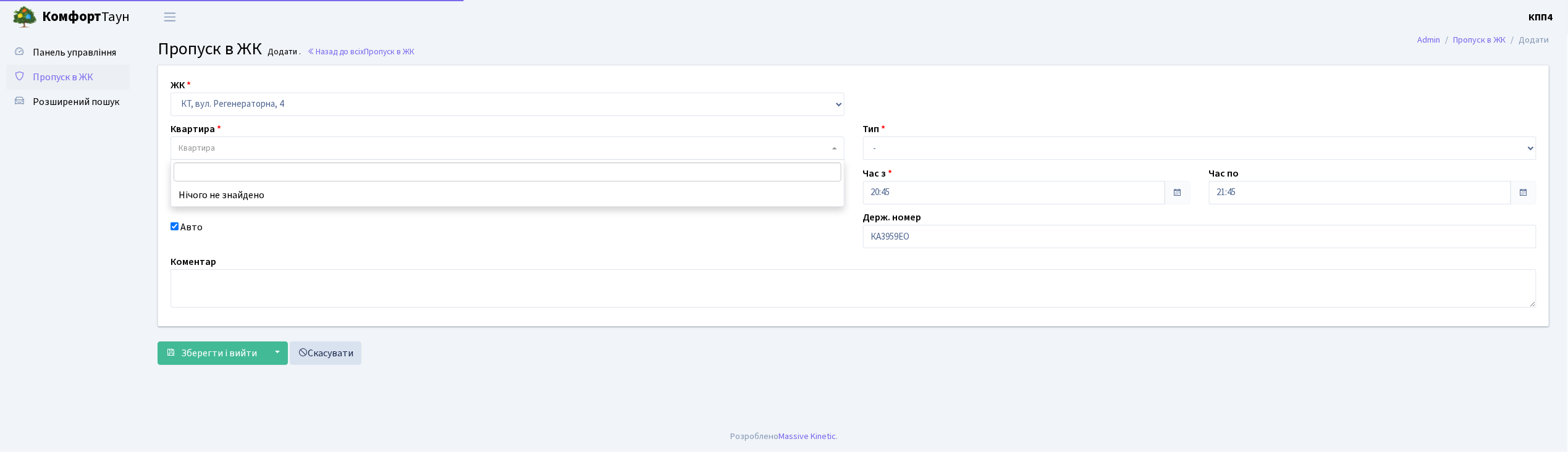
click at [252, 147] on span "Квартира" at bounding box center [503, 148] width 650 height 12
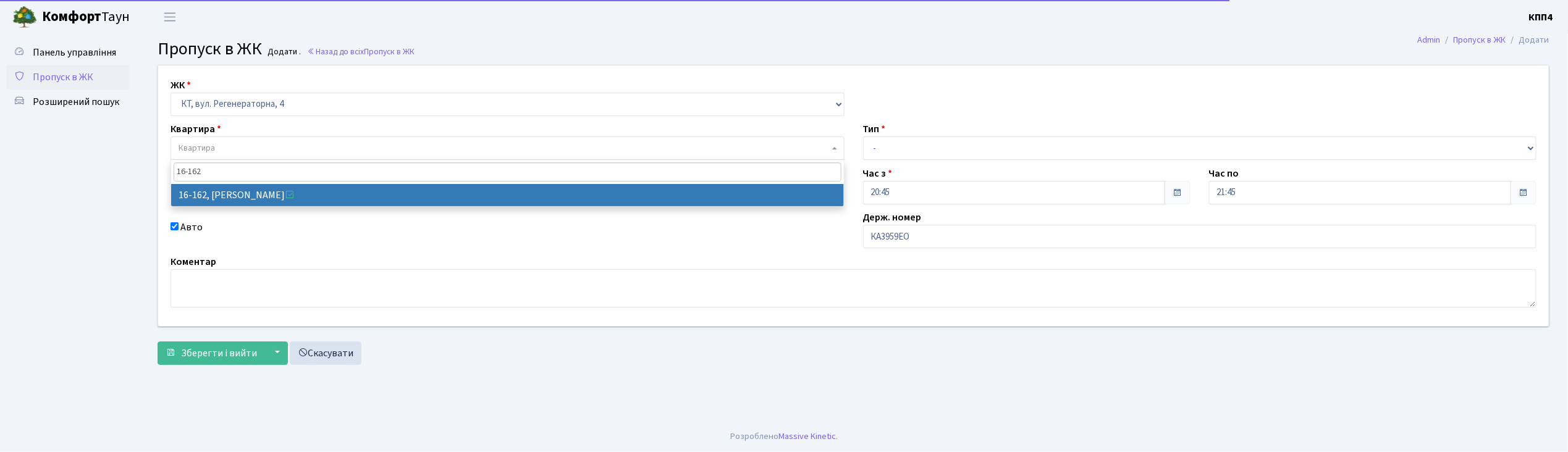
type input "16-162"
select select "8723"
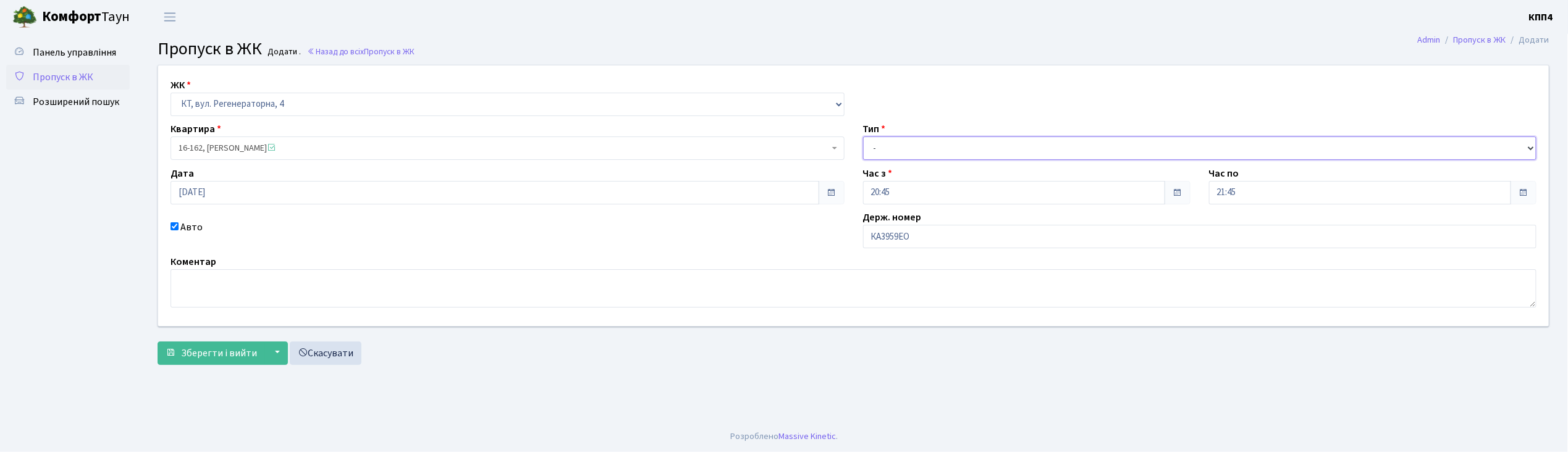
click at [889, 146] on select "- Доставка Таксі Гості Сервіс" at bounding box center [1200, 148] width 674 height 23
select select "2"
click at [863, 136] on select "- Доставка Таксі Гості Сервіс" at bounding box center [1200, 148] width 674 height 23
click at [218, 357] on span "Зберегти і вийти" at bounding box center [219, 353] width 76 height 14
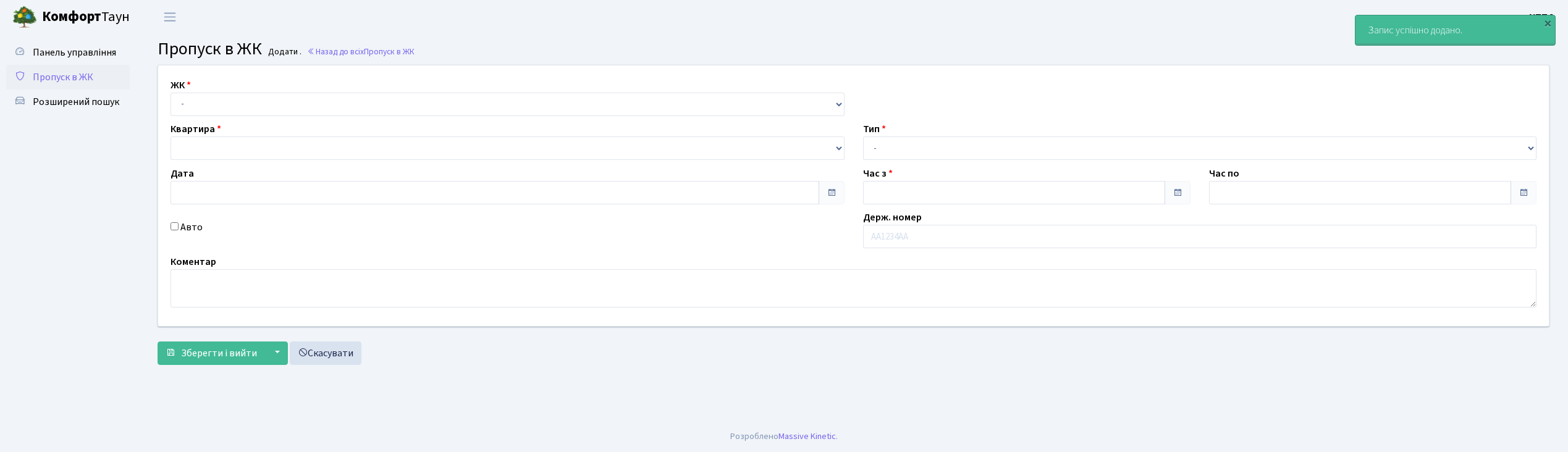
type input "[DATE]"
type input "21:30"
type input "22:30"
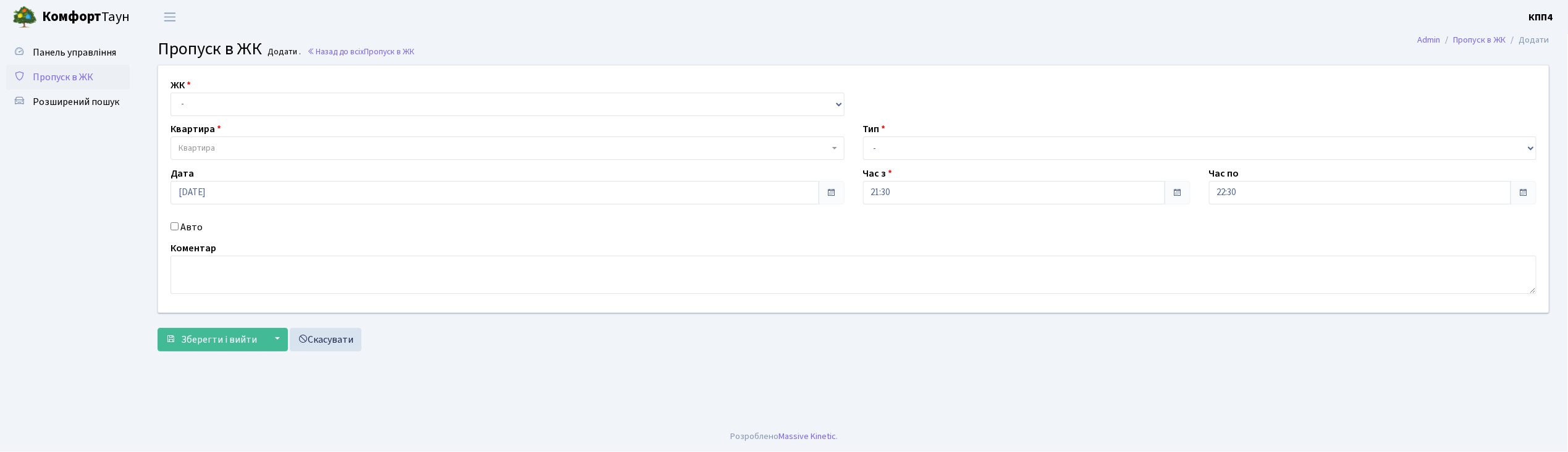
click at [174, 228] on input "Авто" at bounding box center [174, 226] width 8 height 8
checkbox input "true"
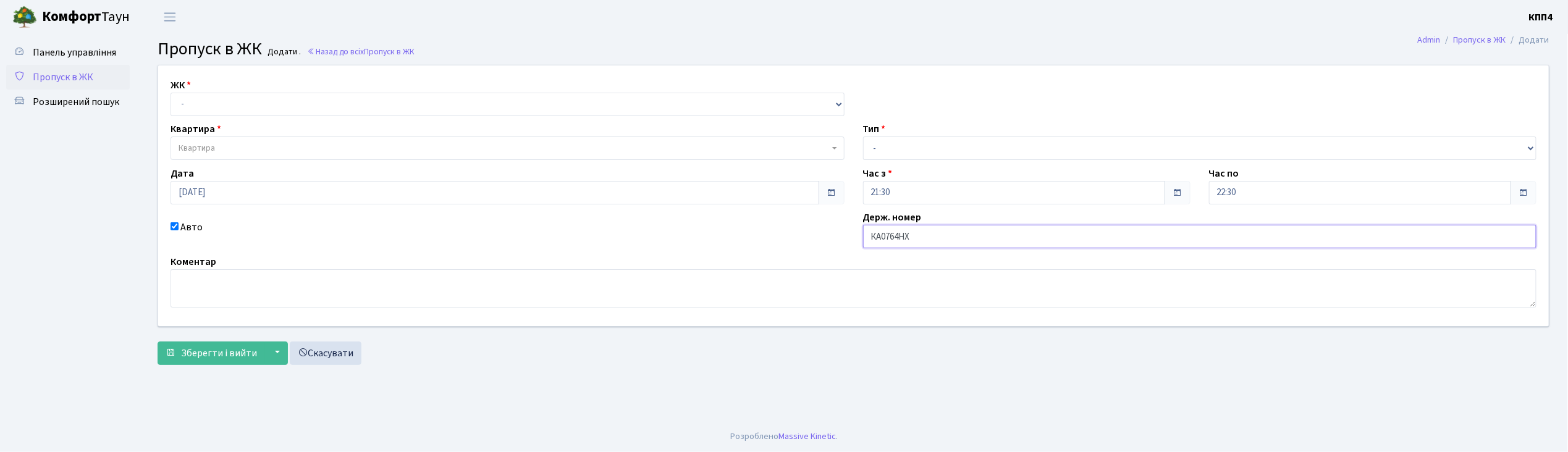
type input "КА0764НХ"
click at [185, 100] on select "- КТ, вул. Регенераторна, 4 КТ2, просп. [STREET_ADDRESS] [STREET_ADDRESS] [PERS…" at bounding box center [507, 104] width 674 height 23
select select "271"
click at [170, 92] on select "- КТ, вул. Регенераторна, 4 КТ2, просп. [STREET_ADDRESS] [STREET_ADDRESS] [PERS…" at bounding box center [507, 104] width 674 height 23
select select
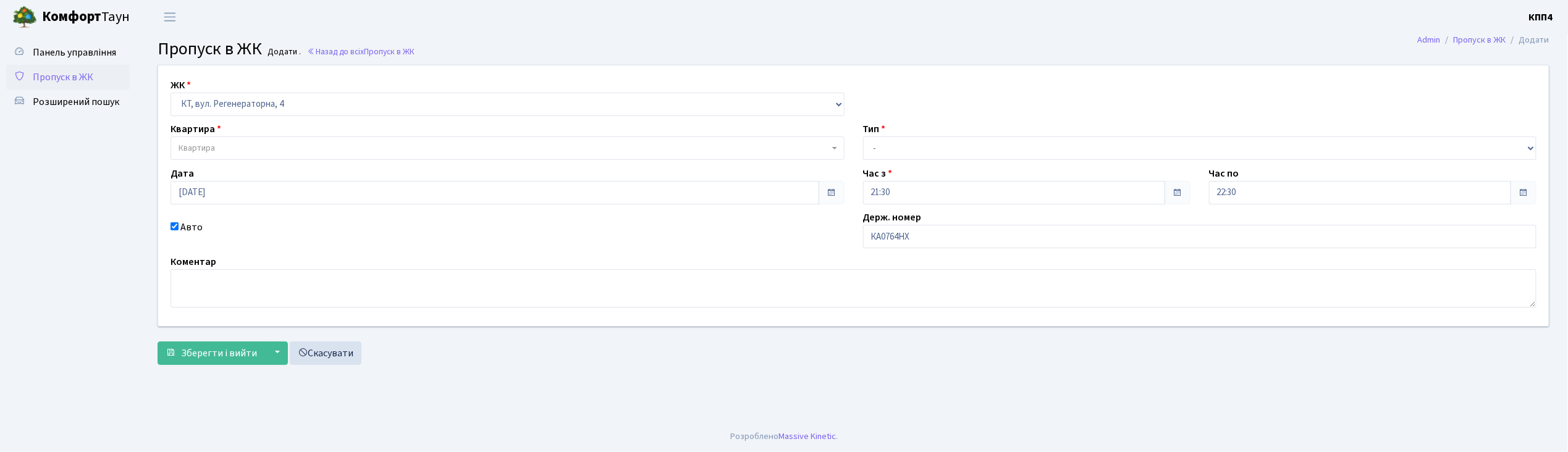
click at [192, 144] on span "Квартира" at bounding box center [197, 148] width 36 height 12
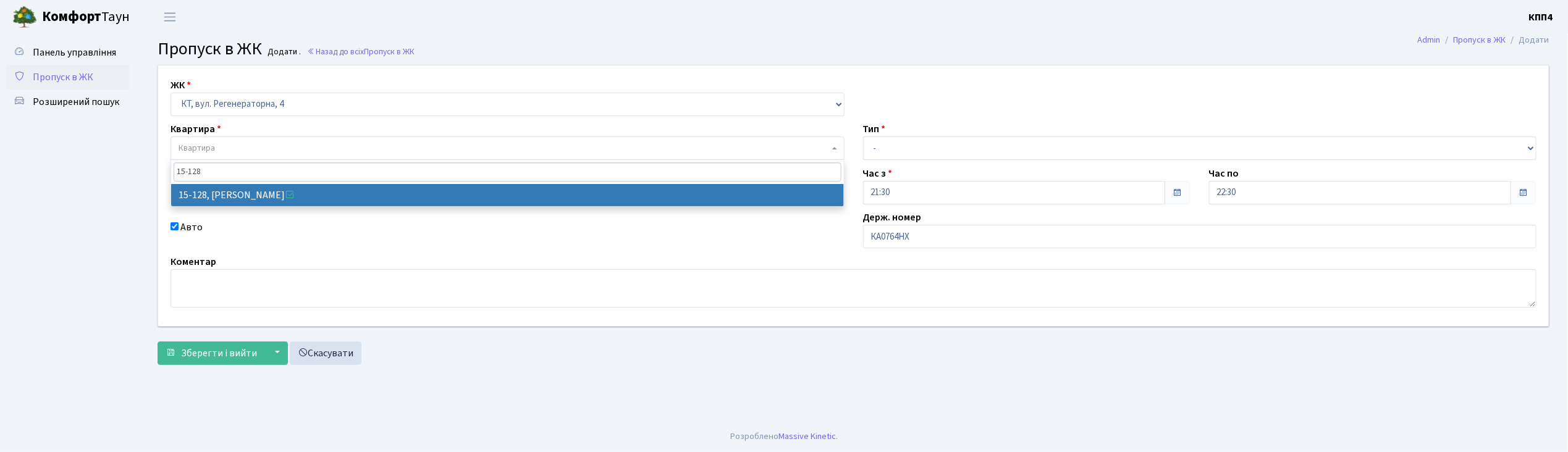
type input "15-128"
select select "8903"
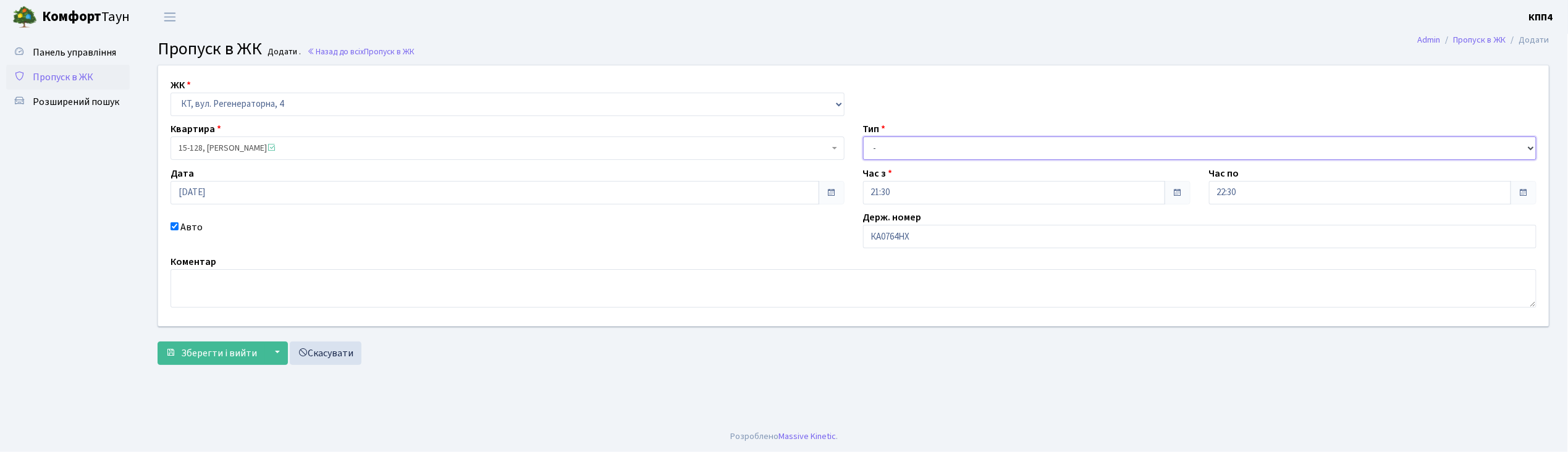
click at [907, 143] on select "- Доставка Таксі Гості Сервіс" at bounding box center [1200, 148] width 674 height 23
select select "2"
click at [863, 136] on select "- Доставка Таксі Гості Сервіс" at bounding box center [1200, 148] width 674 height 23
click at [231, 351] on span "Зберегти і вийти" at bounding box center [219, 353] width 76 height 14
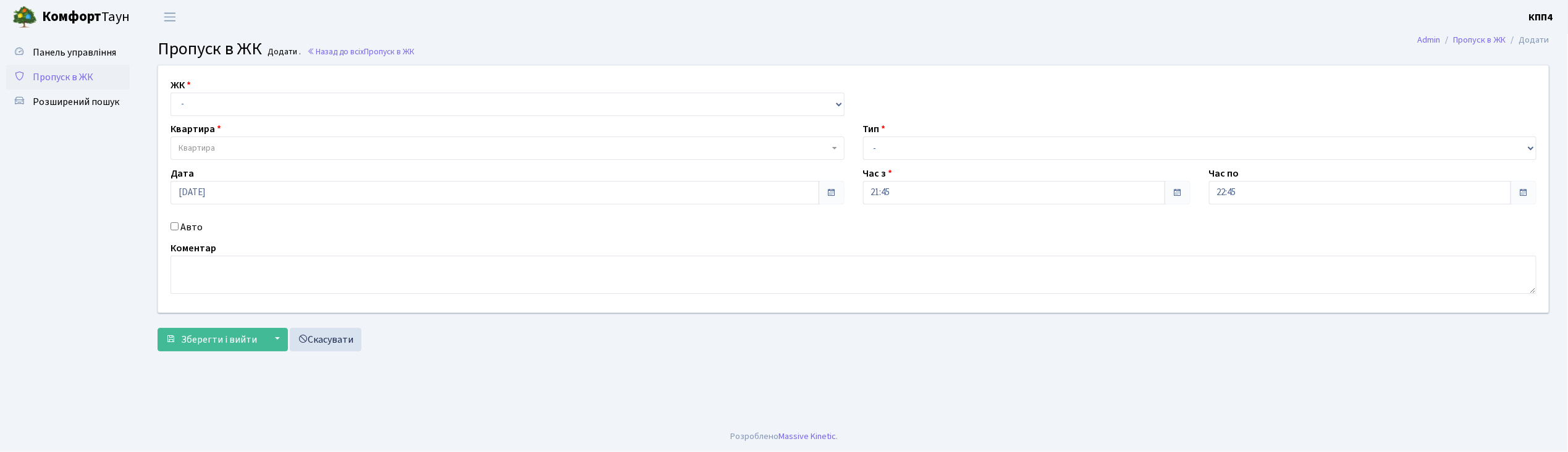
click at [175, 226] on input "Авто" at bounding box center [174, 226] width 8 height 8
checkbox input "true"
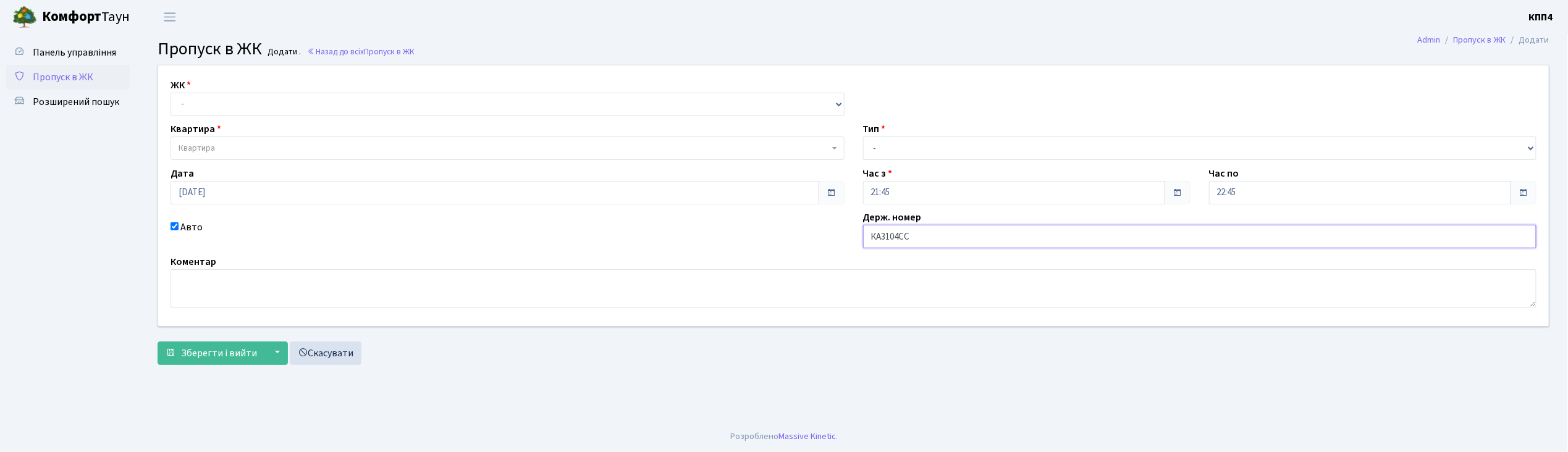
type input "КА3104СС"
click at [191, 102] on select "- КТ, вул. Регенераторна, 4 КТ2, просп. [STREET_ADDRESS] [STREET_ADDRESS] [PERS…" at bounding box center [507, 104] width 674 height 23
select select "271"
click at [170, 92] on select "- КТ, вул. Регенераторна, 4 КТ2, просп. [STREET_ADDRESS] [STREET_ADDRESS] [PERS…" at bounding box center [507, 104] width 674 height 23
select select
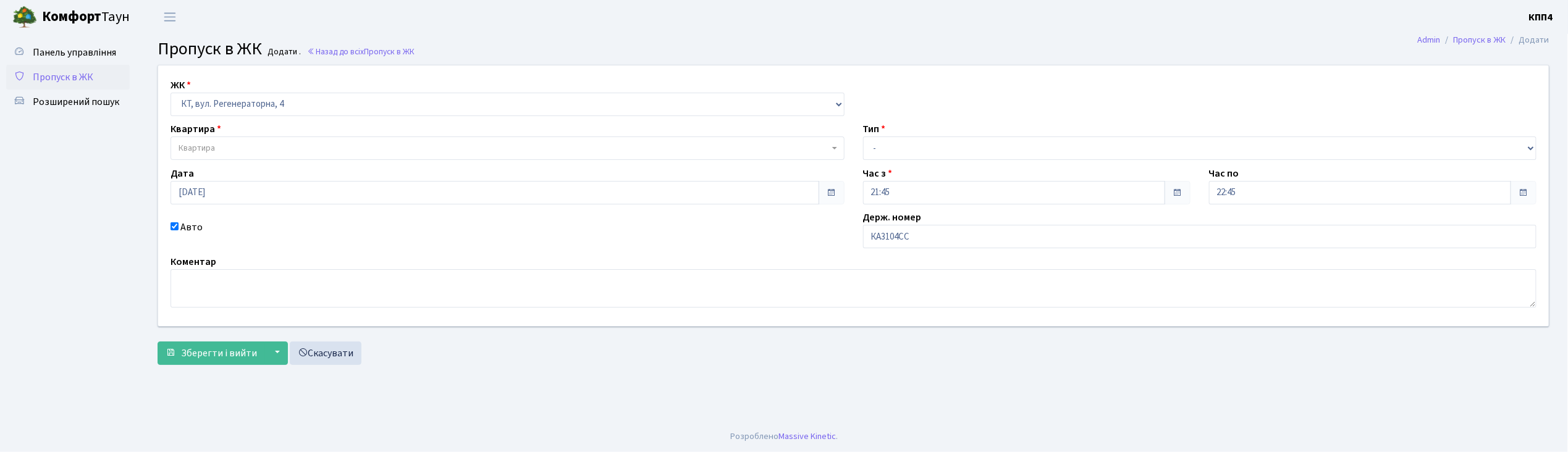
click at [203, 147] on span "Квартира" at bounding box center [197, 148] width 36 height 12
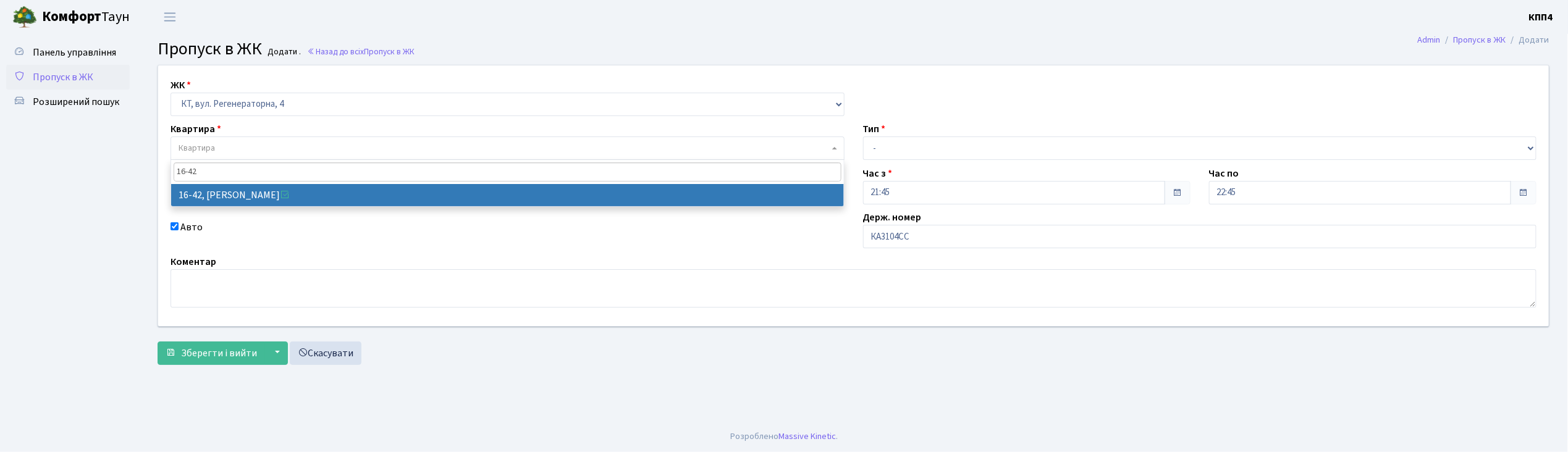
type input "16-42"
select select "8603"
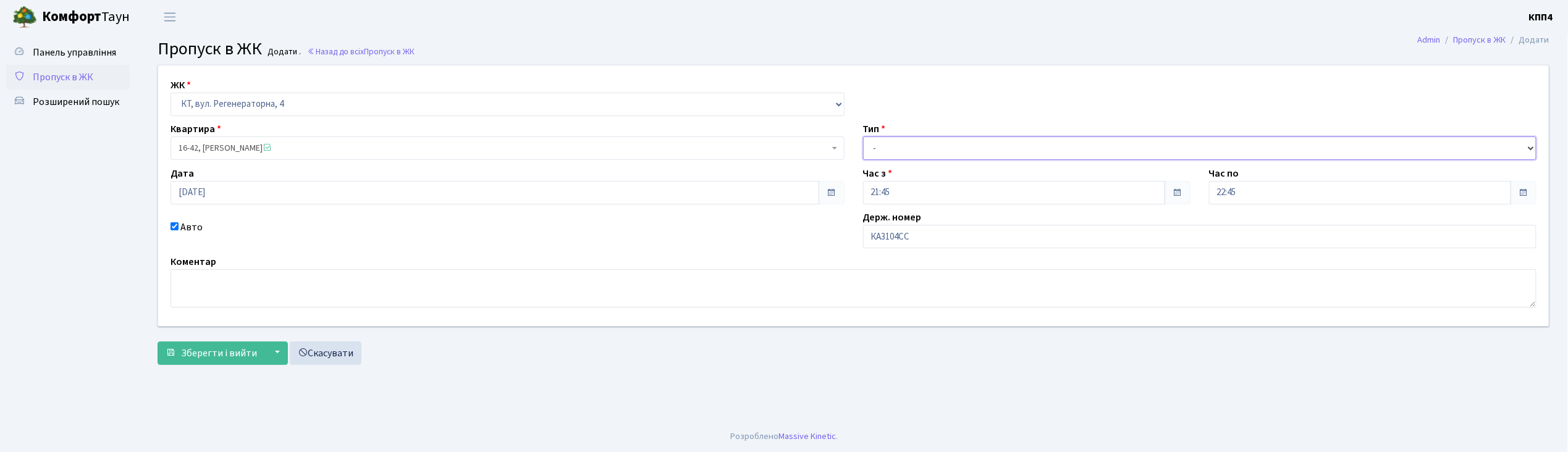
click at [885, 147] on select "- Доставка Таксі Гості Сервіс" at bounding box center [1200, 148] width 674 height 23
select select "2"
click at [863, 136] on select "- Доставка Таксі Гості Сервіс" at bounding box center [1200, 148] width 674 height 23
click at [223, 354] on span "Зберегти і вийти" at bounding box center [219, 353] width 76 height 14
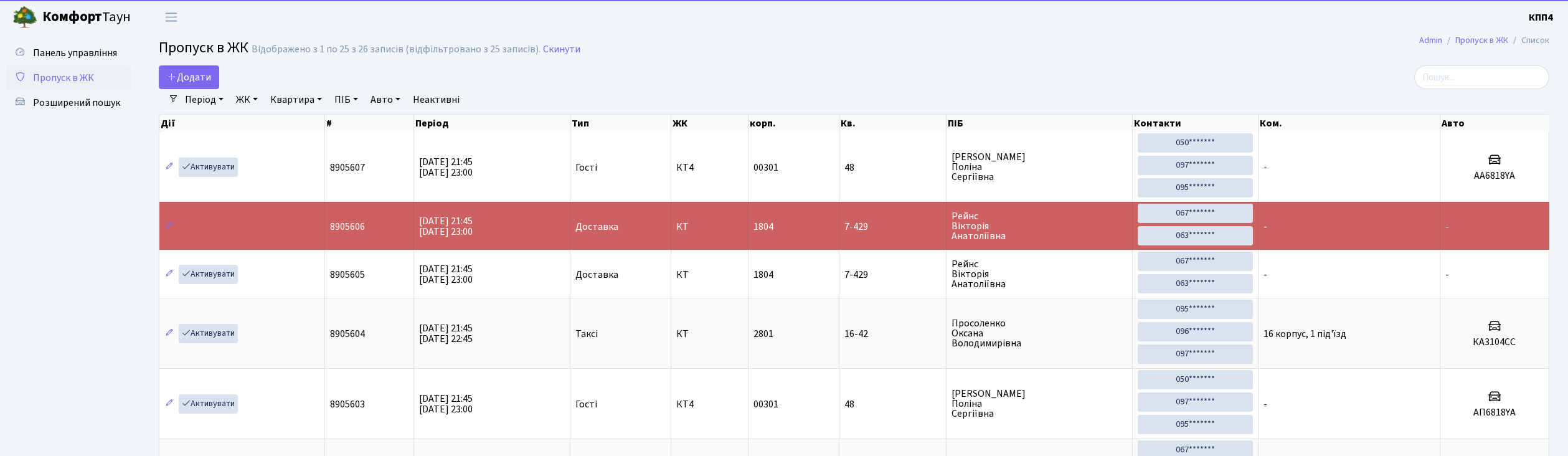
select select "25"
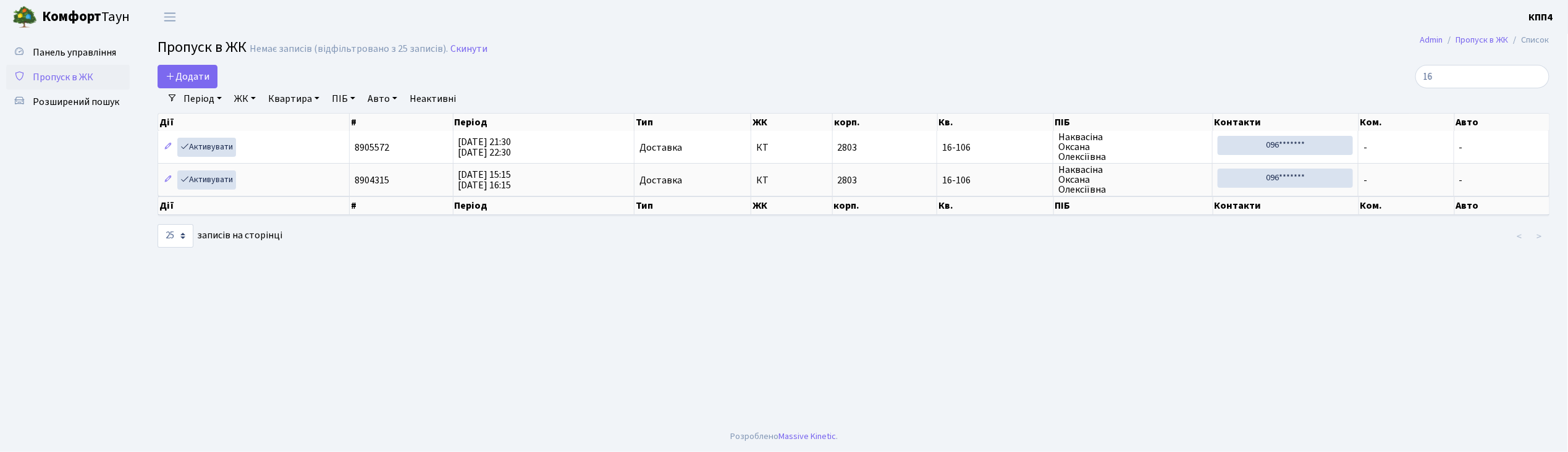
type input "1"
